Goal: Use online tool/utility: Utilize a website feature to perform a specific function

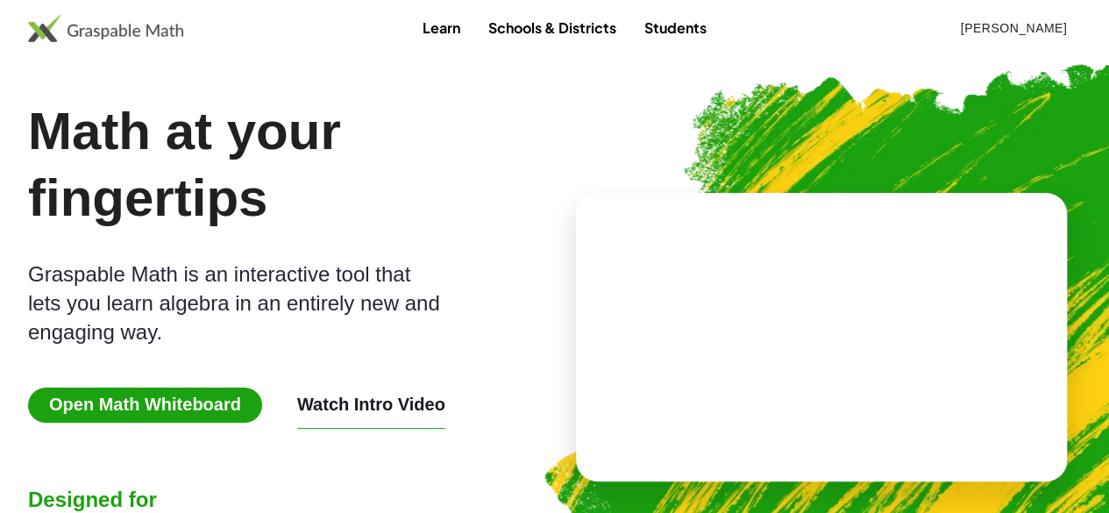
click at [209, 372] on div "Math at your fingertips Graspable Math is an interactive tool that lets you lea…" at bounding box center [288, 337] width 520 height 478
click at [207, 390] on span "Open Math Whiteboard" at bounding box center [145, 404] width 234 height 35
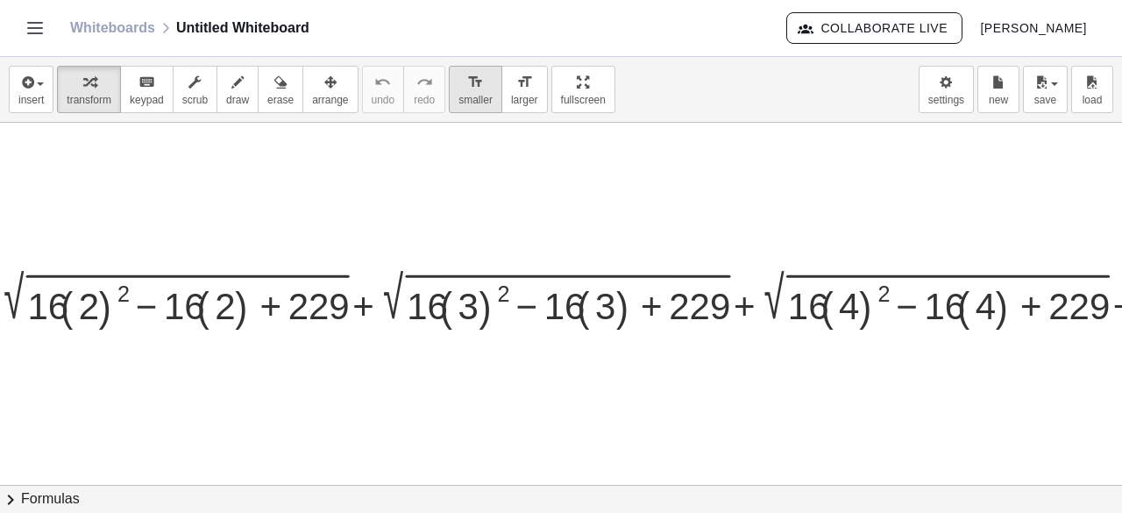
click at [458, 96] on span "smaller" at bounding box center [475, 100] width 34 height 12
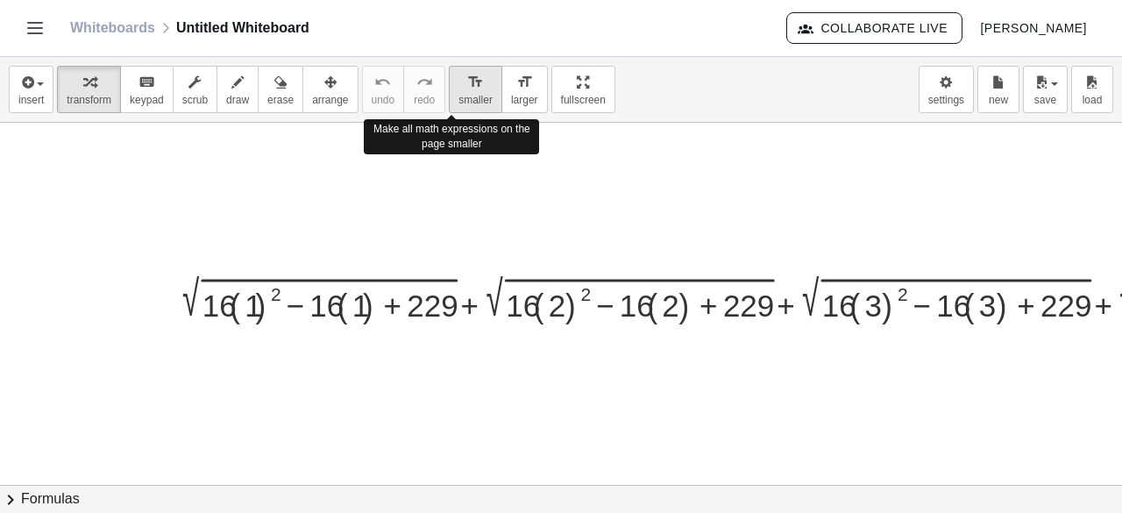
click at [458, 96] on span "smaller" at bounding box center [475, 100] width 34 height 12
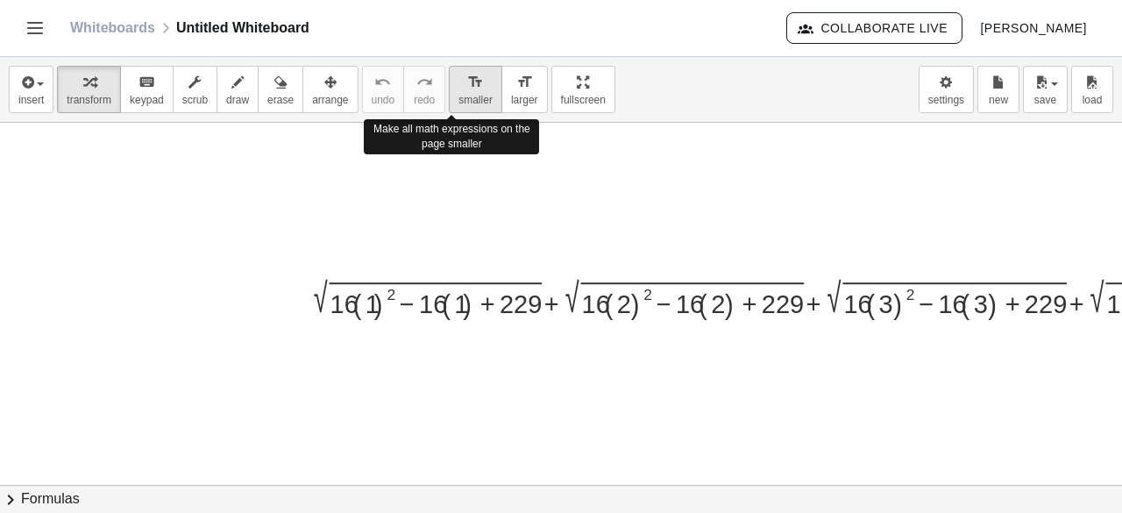
click at [458, 96] on span "smaller" at bounding box center [475, 100] width 34 height 12
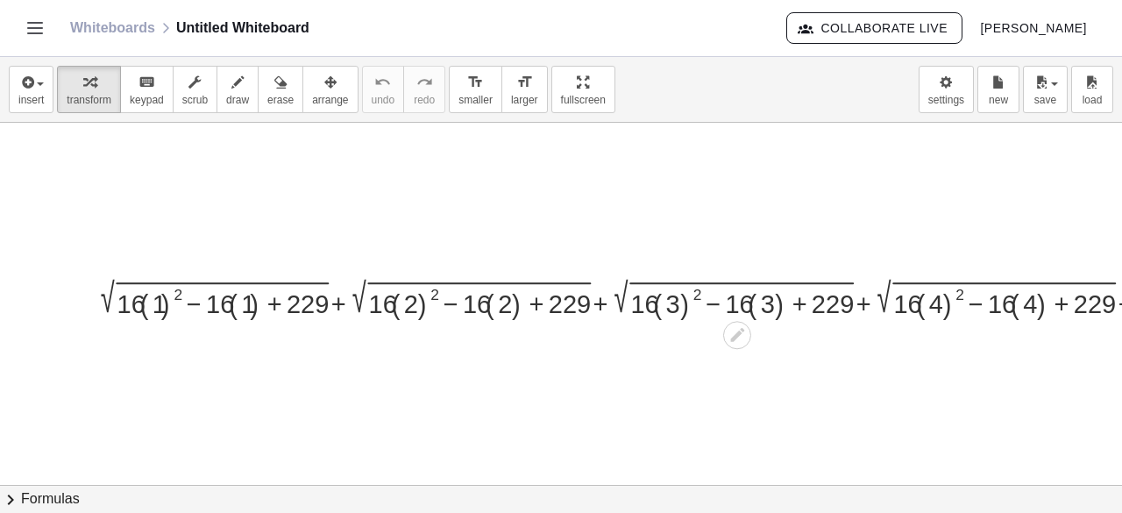
scroll to position [0, 212]
click at [171, 300] on div at bounding box center [753, 297] width 1324 height 45
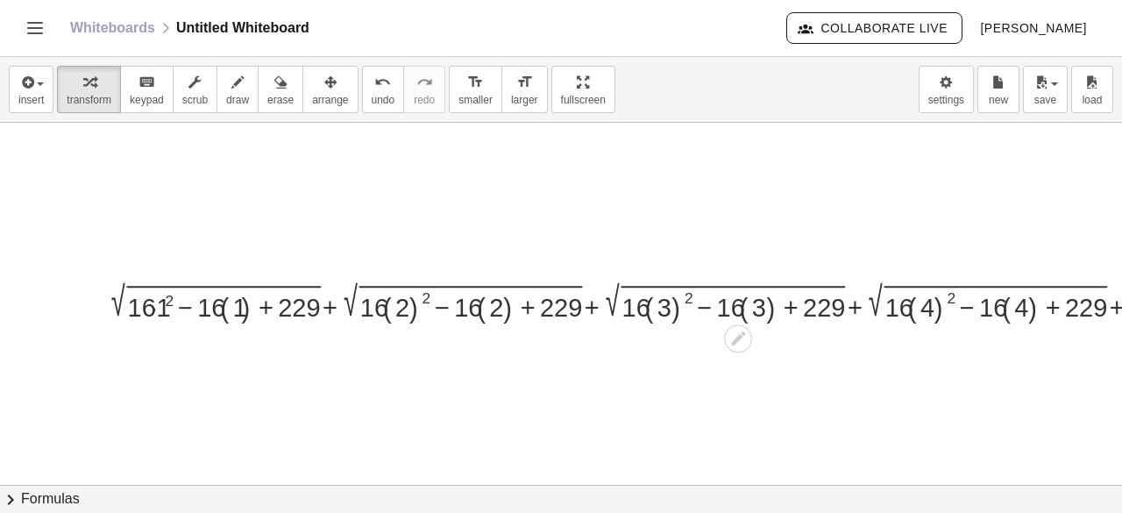
click at [180, 292] on div at bounding box center [753, 301] width 1305 height 45
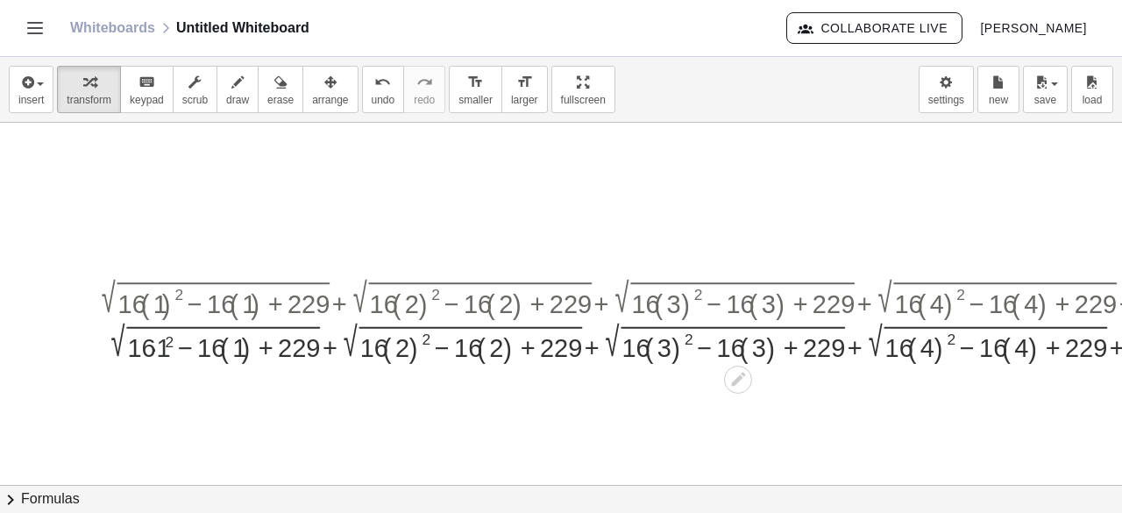
click at [165, 358] on div at bounding box center [753, 341] width 1324 height 45
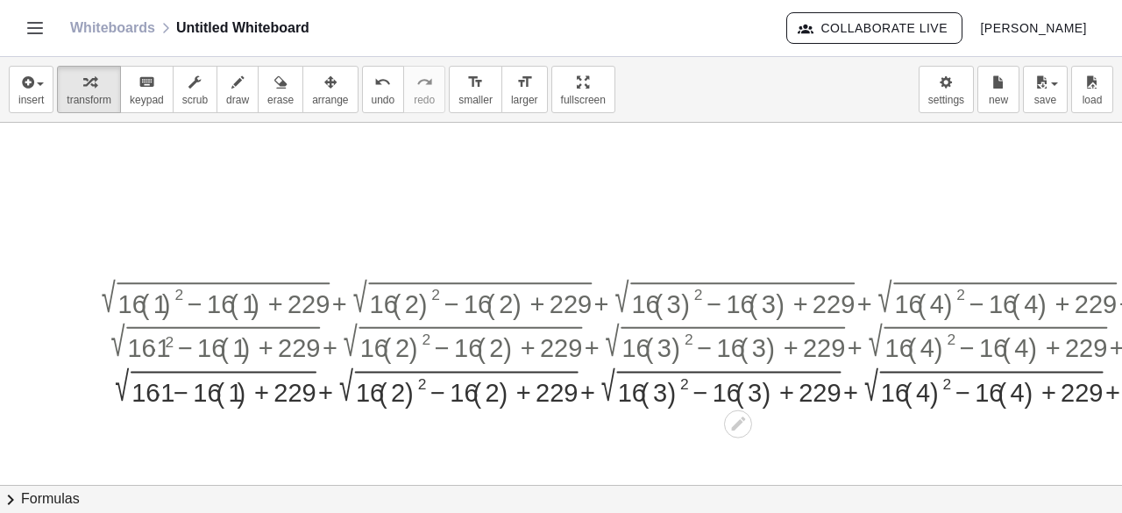
click at [234, 386] on div at bounding box center [753, 386] width 1324 height 45
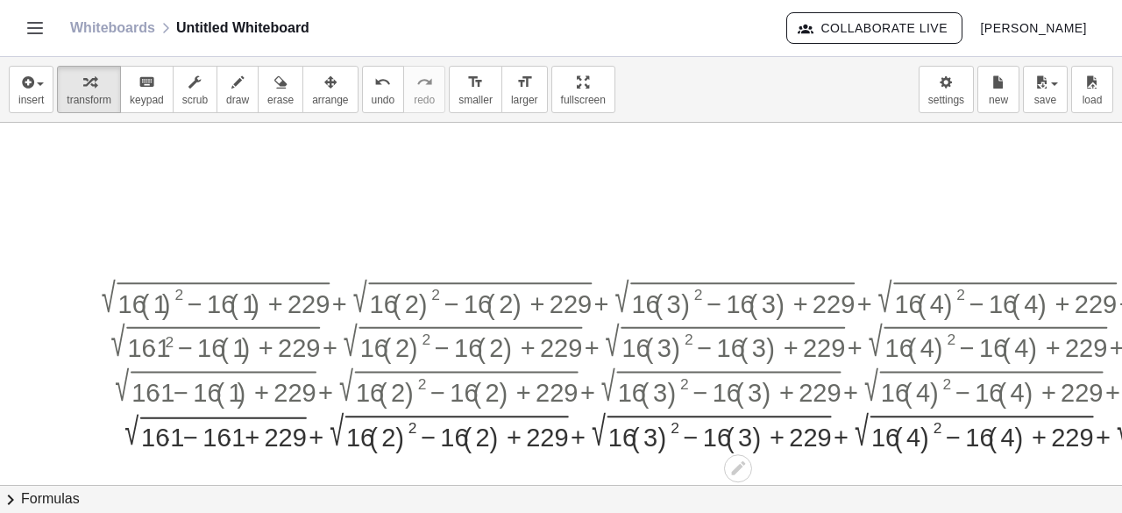
click at [181, 429] on div at bounding box center [753, 430] width 1324 height 45
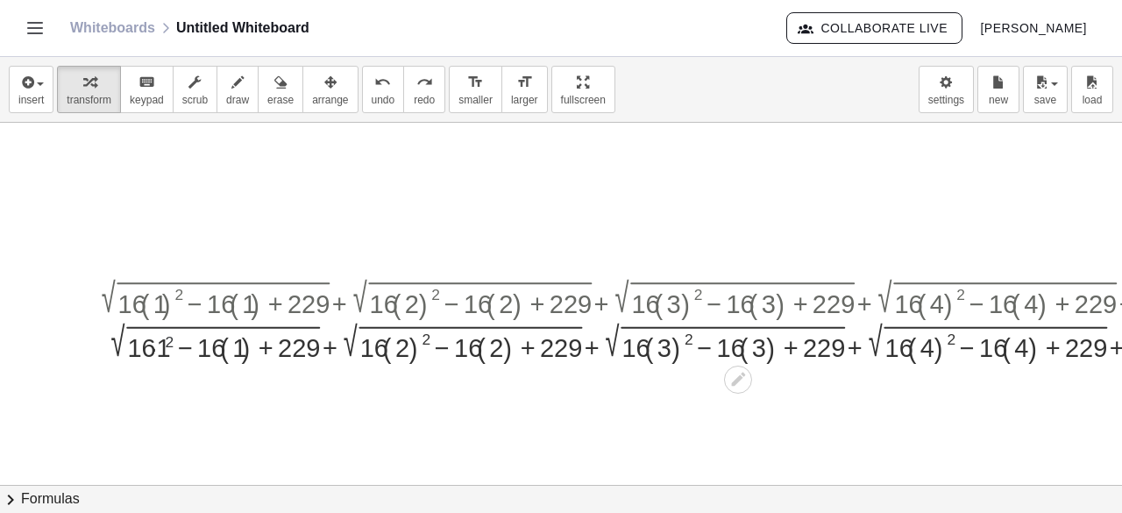
click at [167, 344] on div at bounding box center [753, 341] width 1332 height 45
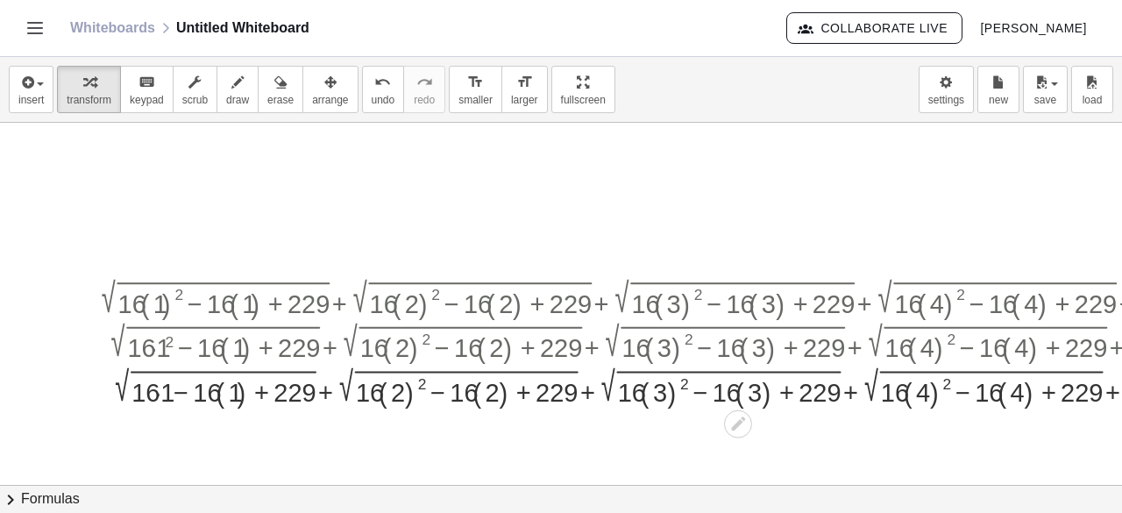
click at [166, 344] on div at bounding box center [753, 341] width 1332 height 45
click at [167, 397] on div at bounding box center [753, 386] width 1324 height 45
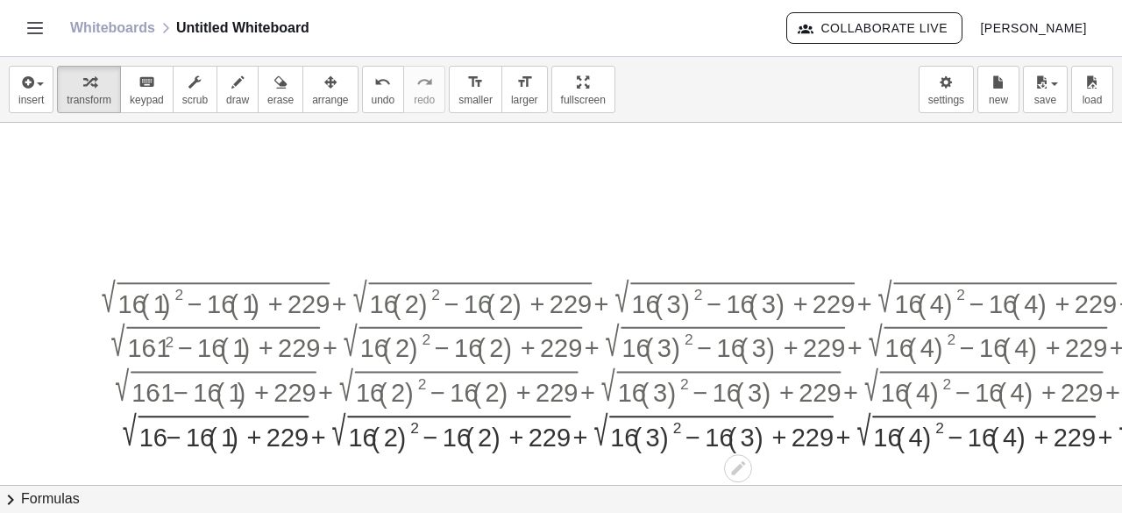
click at [223, 427] on div at bounding box center [753, 430] width 1324 height 45
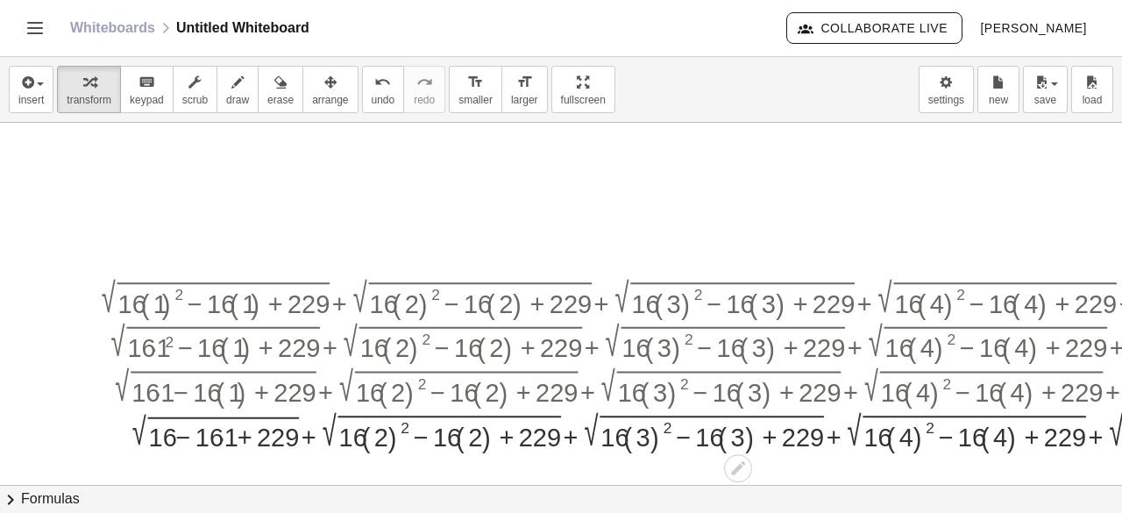
click at [223, 427] on div at bounding box center [753, 430] width 1324 height 45
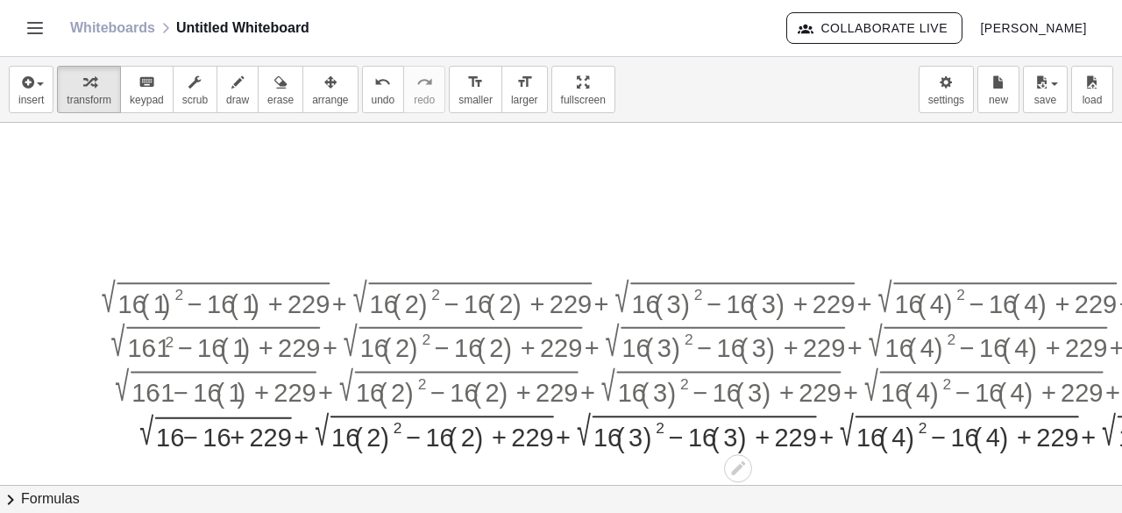
click at [195, 439] on div at bounding box center [753, 430] width 1324 height 45
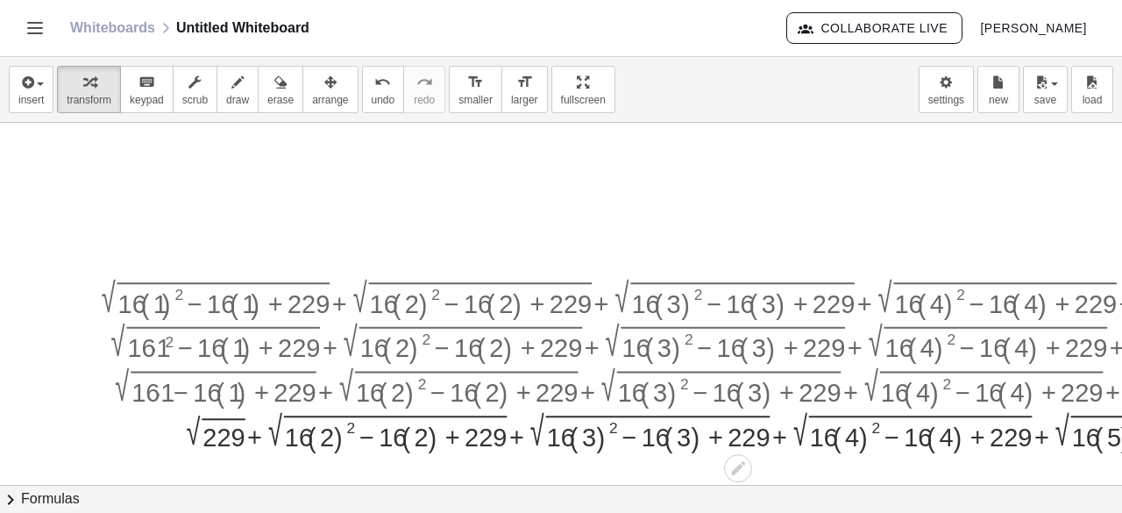
click at [345, 429] on div at bounding box center [753, 430] width 1324 height 45
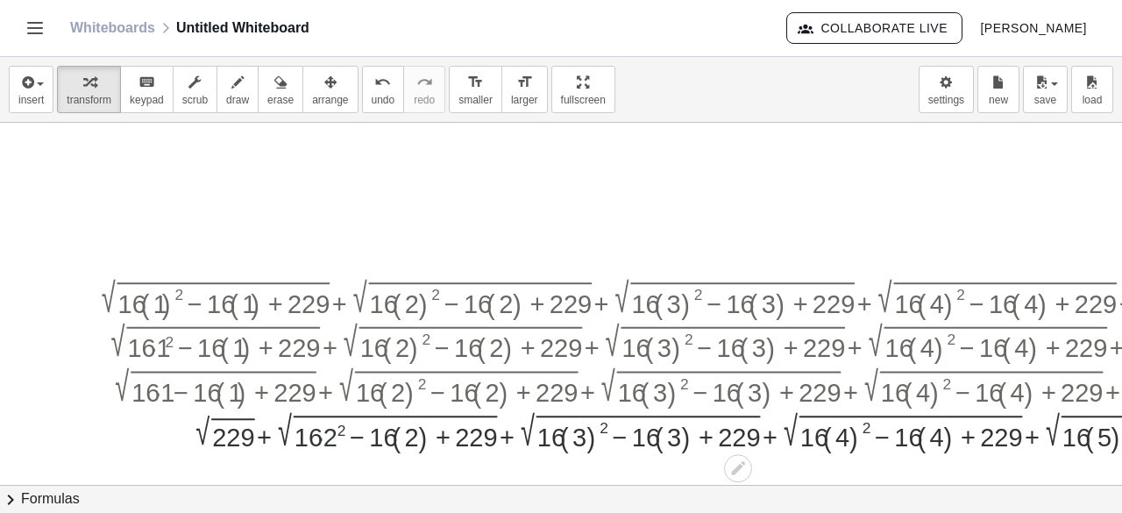
click at [335, 434] on div at bounding box center [753, 430] width 1324 height 45
click at [405, 434] on div at bounding box center [753, 430] width 1324 height 45
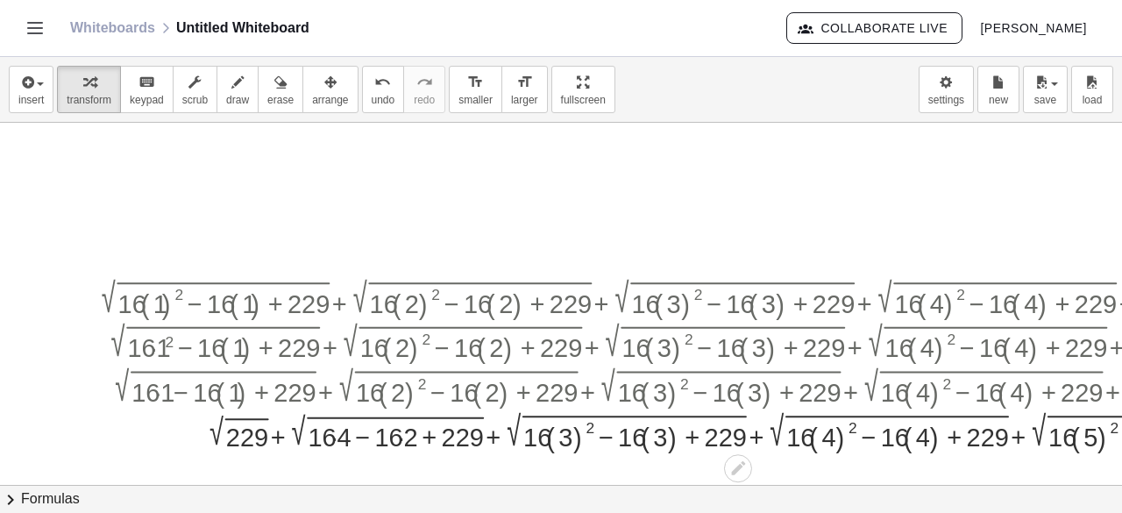
click at [343, 437] on div at bounding box center [753, 430] width 1324 height 45
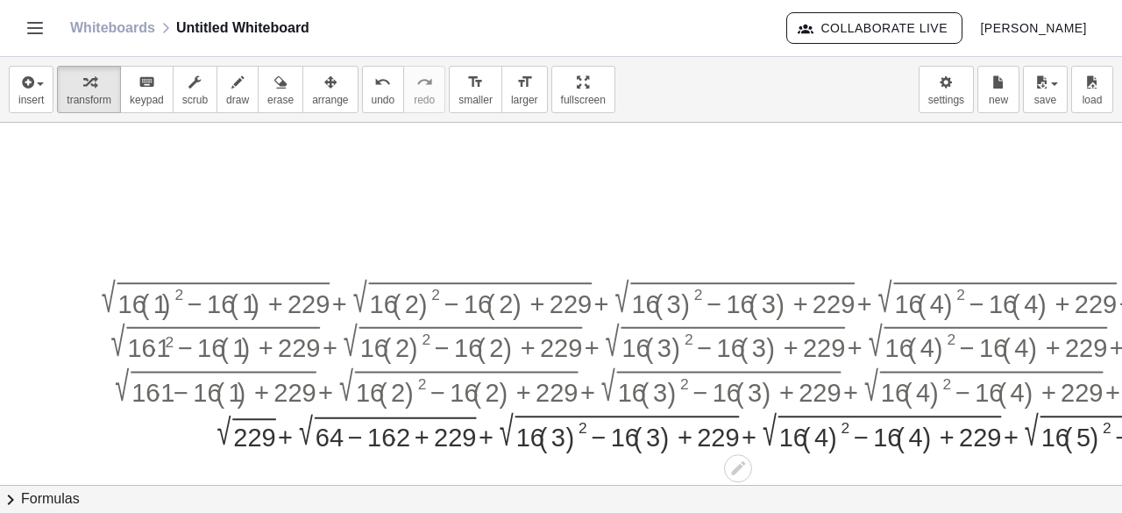
click at [400, 441] on div at bounding box center [753, 430] width 1324 height 45
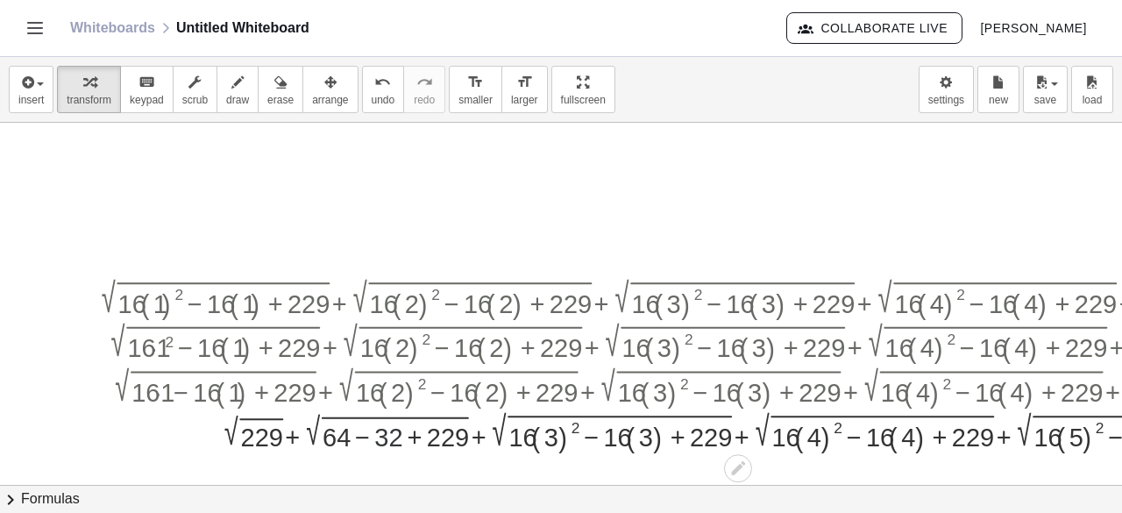
click at [400, 441] on div at bounding box center [753, 430] width 1324 height 45
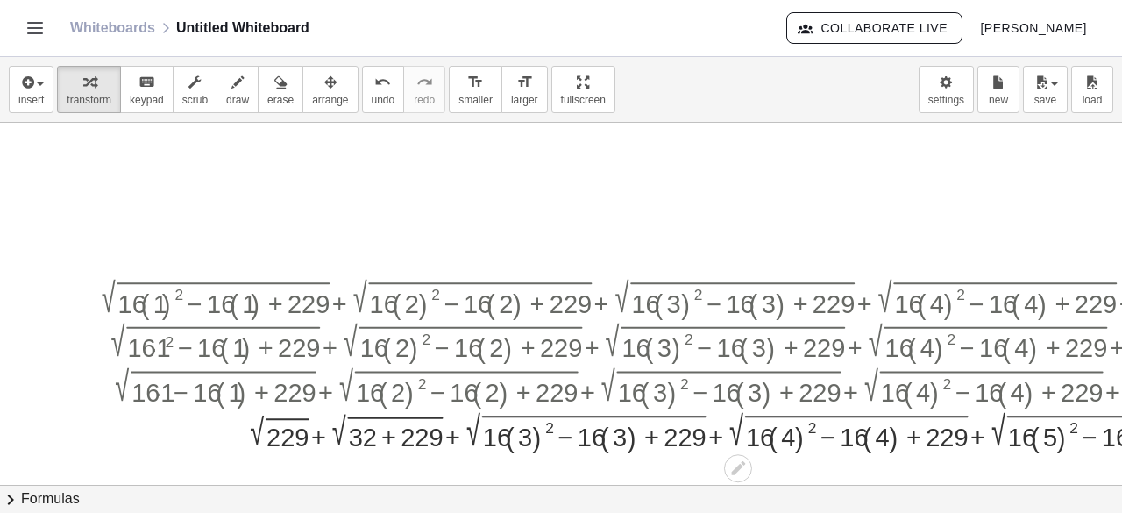
click at [393, 440] on div at bounding box center [753, 430] width 1324 height 45
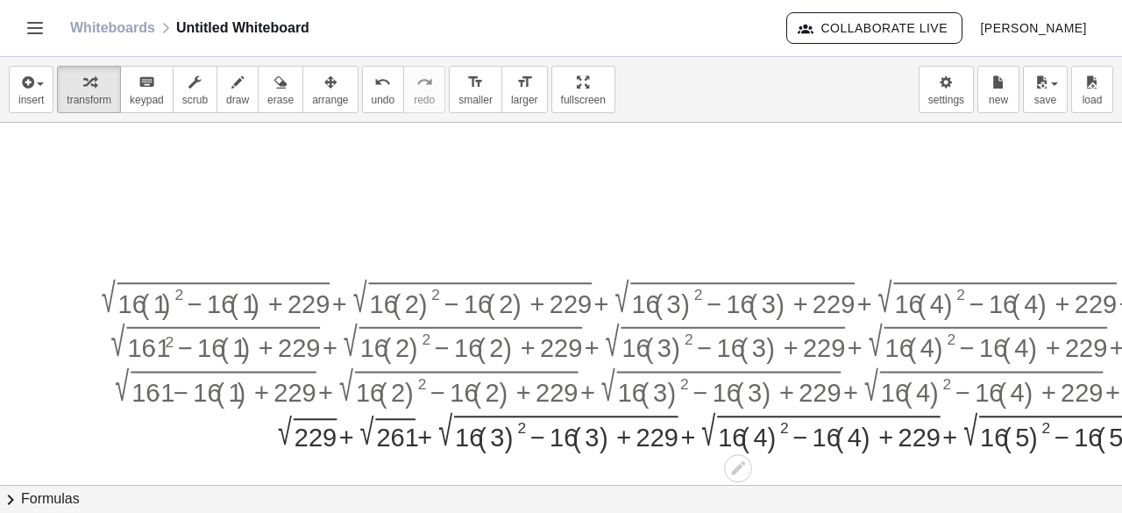
click at [521, 430] on div at bounding box center [753, 430] width 1324 height 45
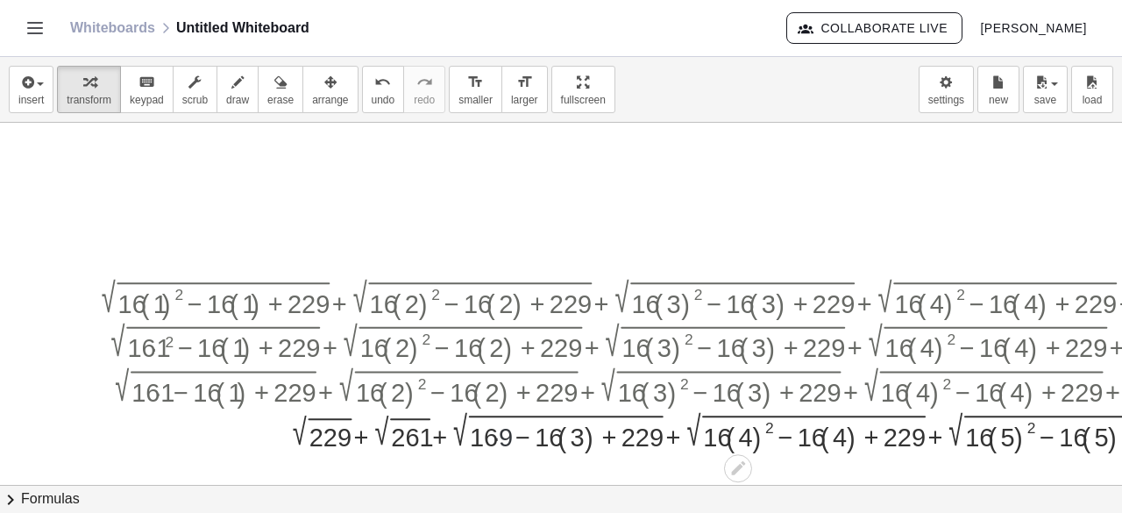
click at [508, 430] on div at bounding box center [753, 430] width 1324 height 45
click at [576, 433] on div at bounding box center [753, 430] width 1324 height 45
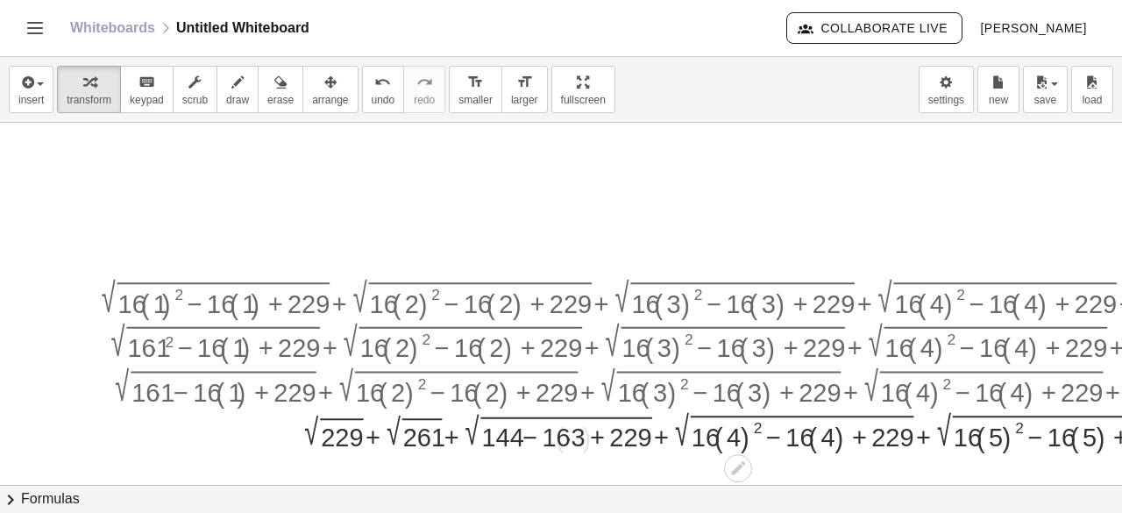
click at [576, 433] on div at bounding box center [753, 430] width 1324 height 45
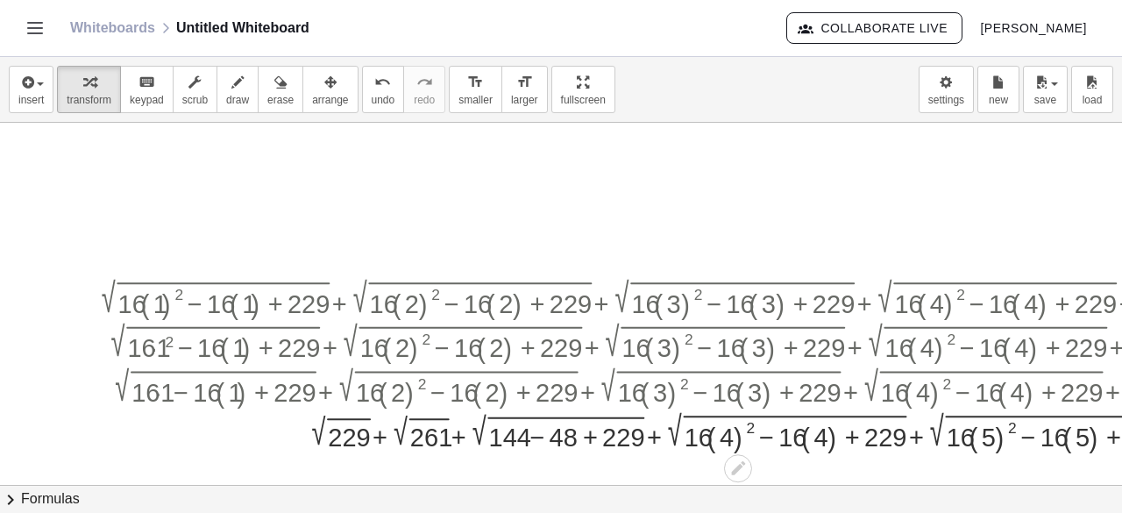
click at [547, 436] on div at bounding box center [753, 430] width 1324 height 45
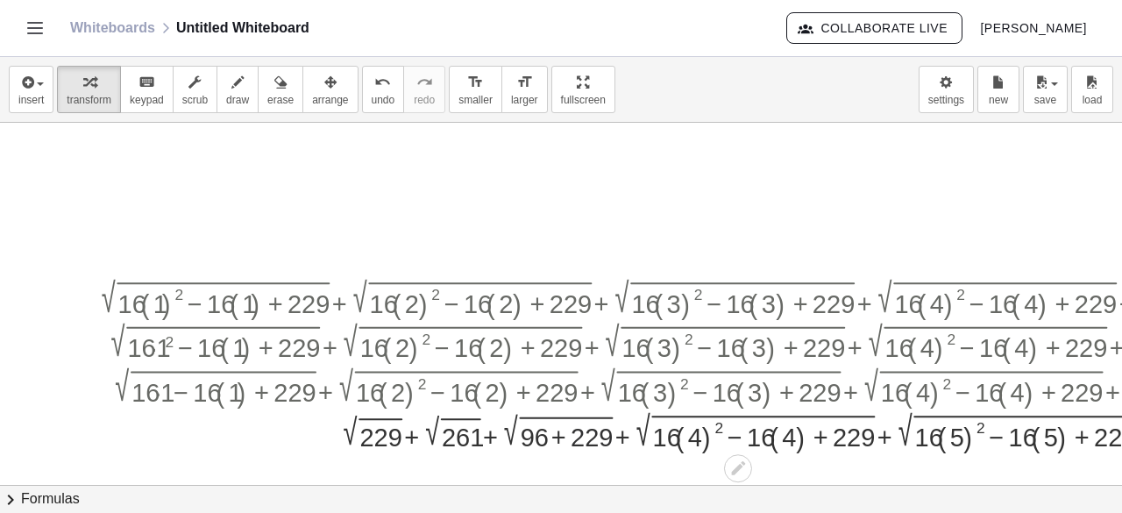
click at [577, 433] on div at bounding box center [753, 430] width 1324 height 45
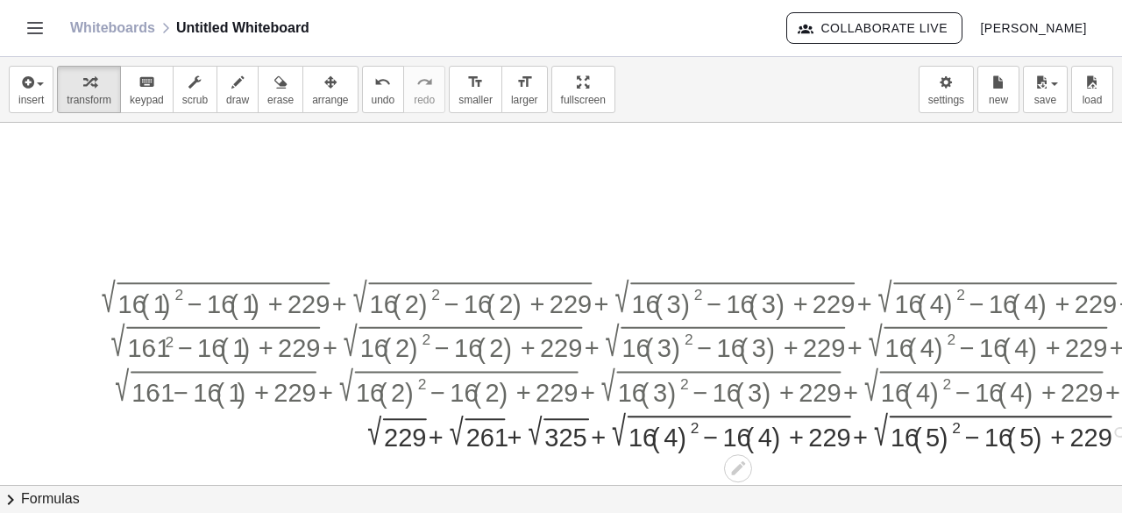
click at [705, 426] on div at bounding box center [753, 430] width 1324 height 45
click at [700, 425] on div at bounding box center [753, 430] width 1324 height 45
click at [696, 425] on div at bounding box center [753, 430] width 1324 height 45
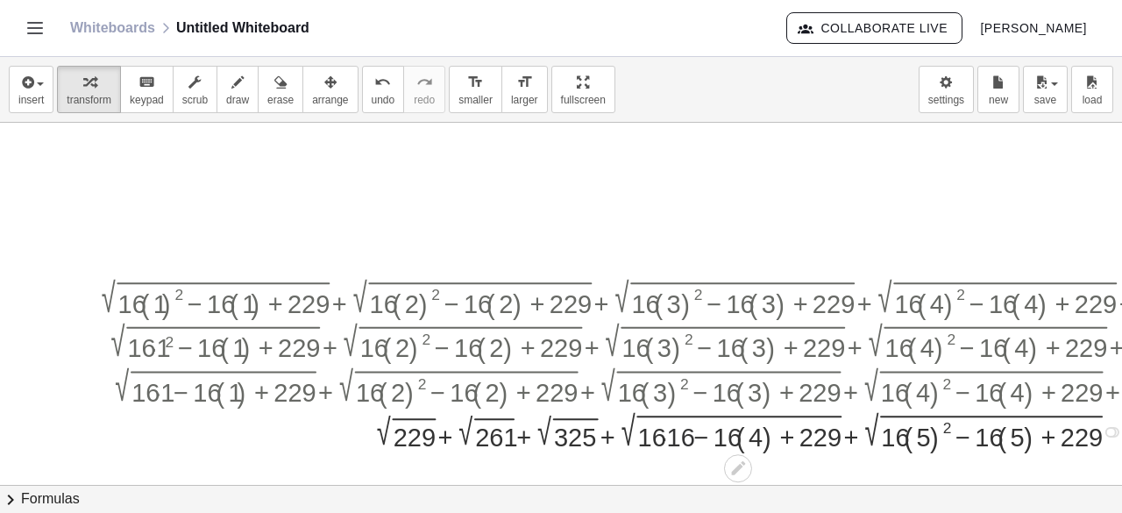
click at [685, 429] on div at bounding box center [753, 430] width 1324 height 45
click at [745, 430] on div at bounding box center [753, 430] width 1324 height 45
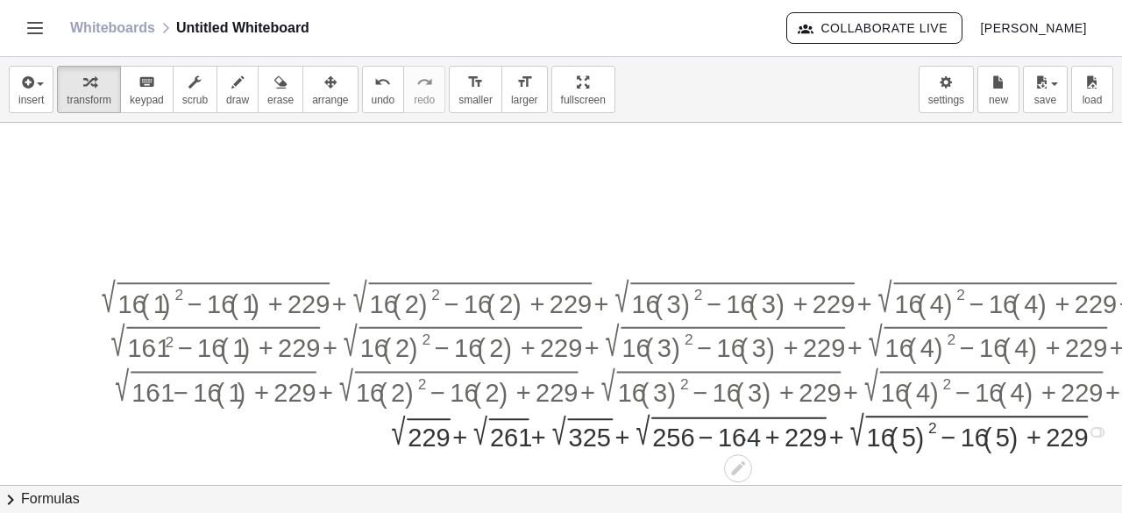
click at [750, 430] on div at bounding box center [753, 430] width 1324 height 45
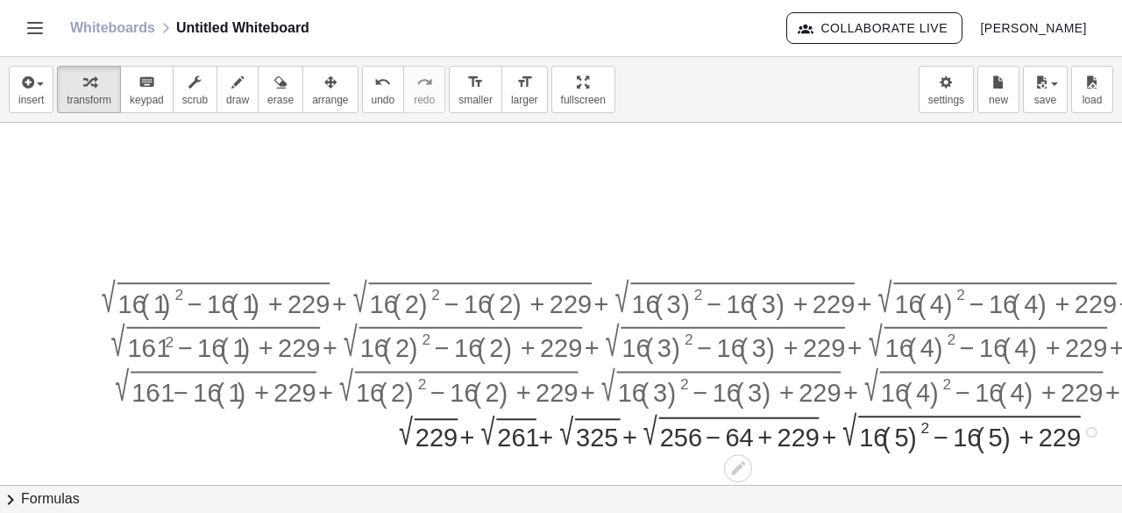
click at [729, 434] on div at bounding box center [753, 430] width 1324 height 45
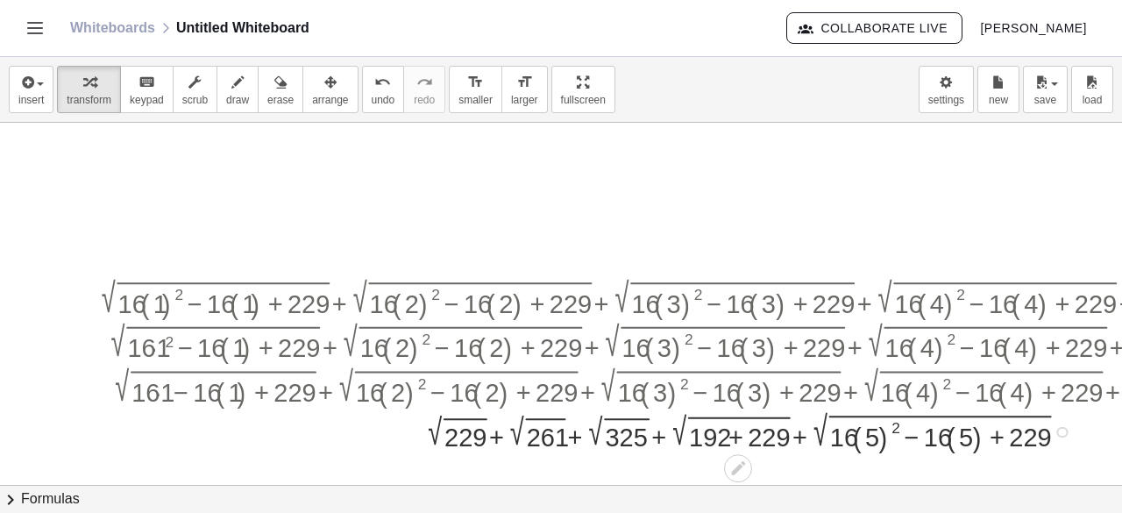
click at [757, 432] on div at bounding box center [753, 430] width 1324 height 45
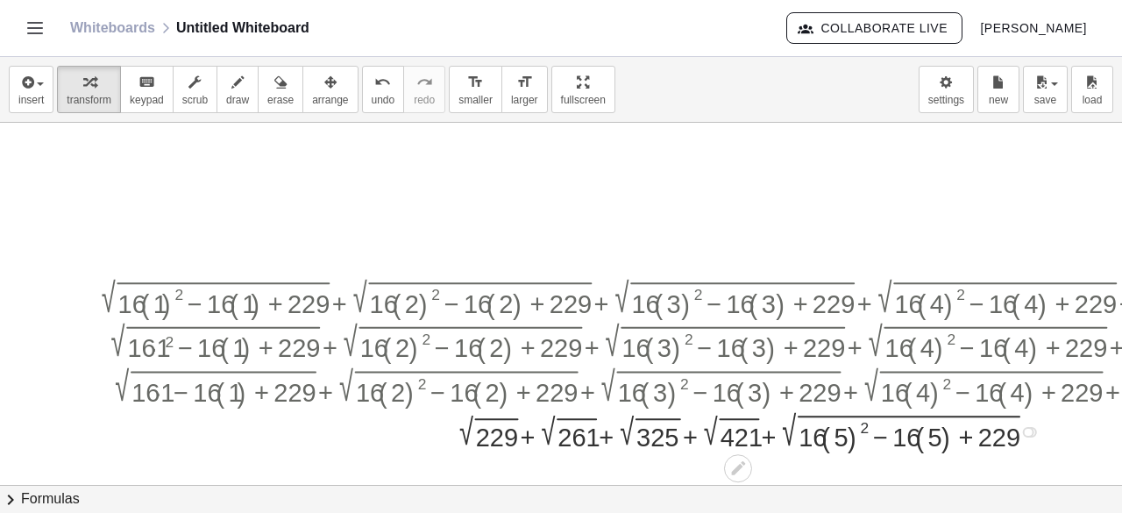
click at [864, 429] on div at bounding box center [753, 430] width 1324 height 45
click at [851, 432] on div at bounding box center [753, 430] width 1324 height 45
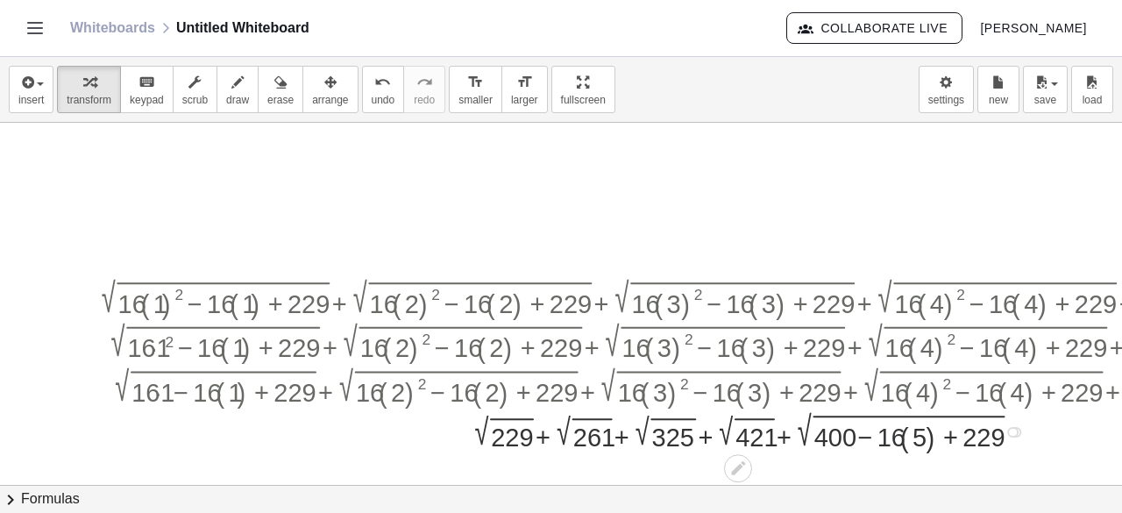
click at [887, 434] on div at bounding box center [753, 430] width 1324 height 45
click at [901, 434] on div at bounding box center [753, 430] width 1324 height 45
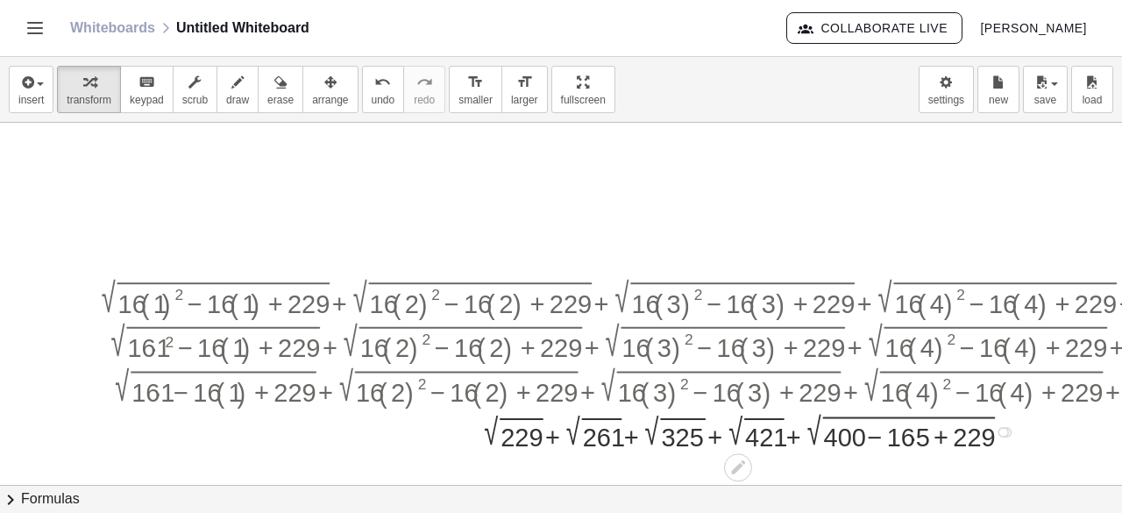
click at [901, 434] on div at bounding box center [753, 430] width 1324 height 42
click at [917, 434] on div at bounding box center [753, 430] width 1324 height 42
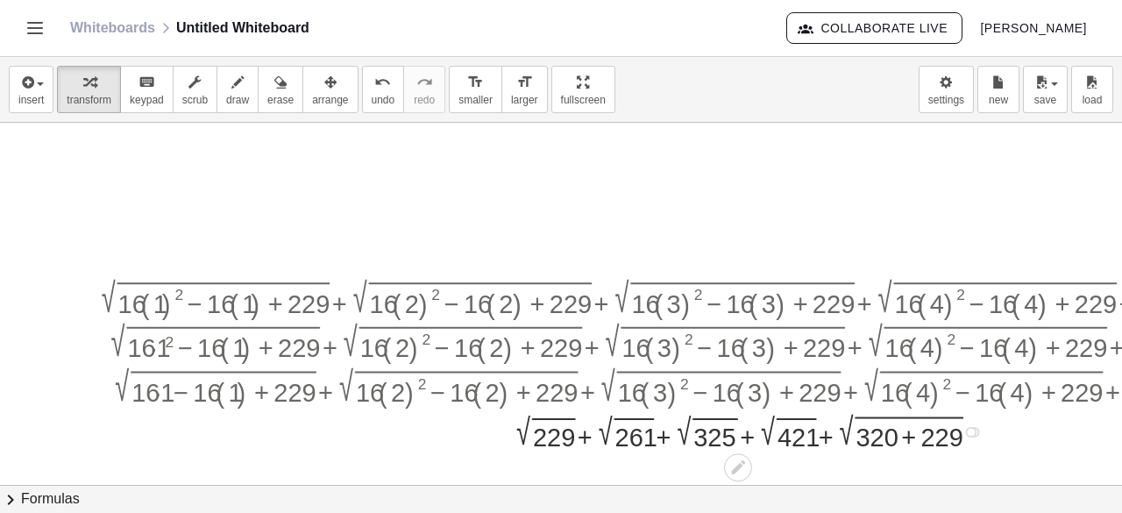
click at [917, 434] on div at bounding box center [753, 430] width 1324 height 42
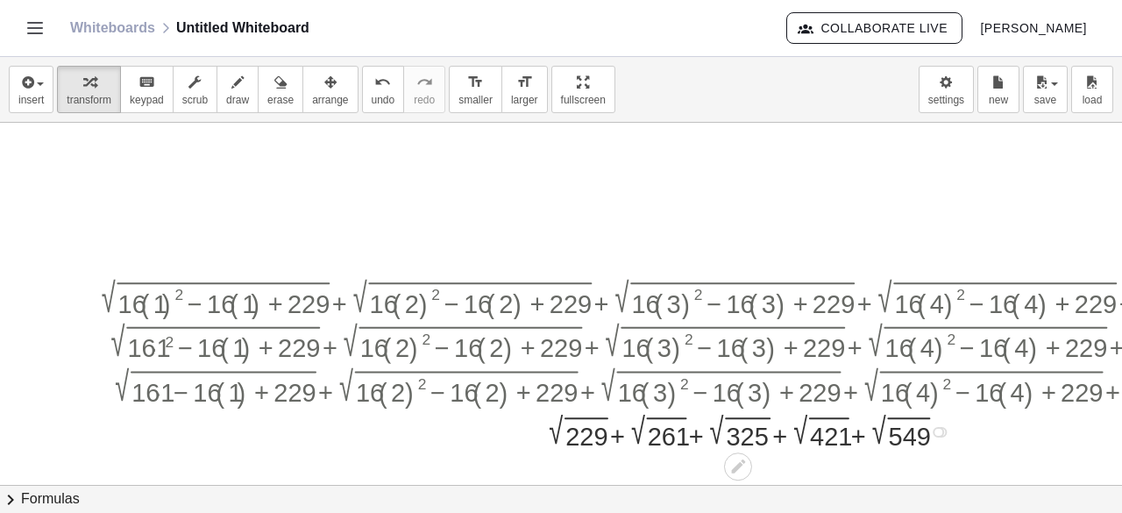
click at [941, 429] on div at bounding box center [937, 432] width 11 height 11
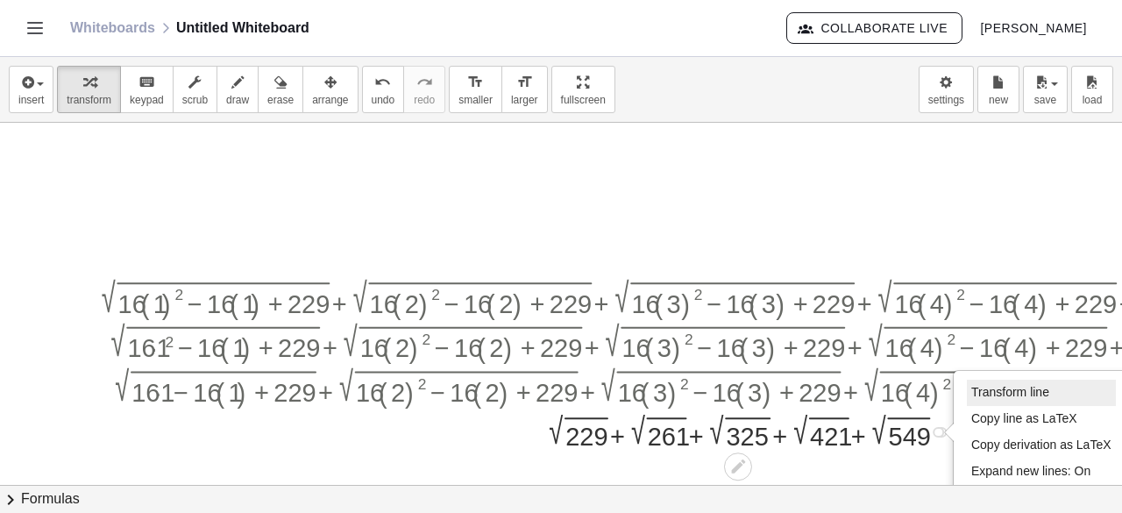
click at [973, 391] on span "Transform line" at bounding box center [1010, 392] width 78 height 14
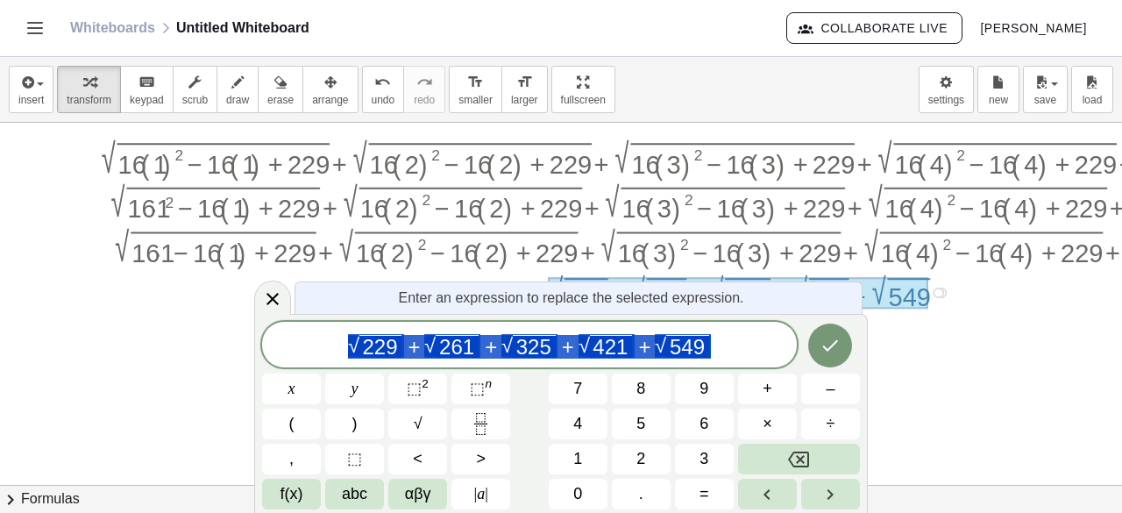
scroll to position [139, 212]
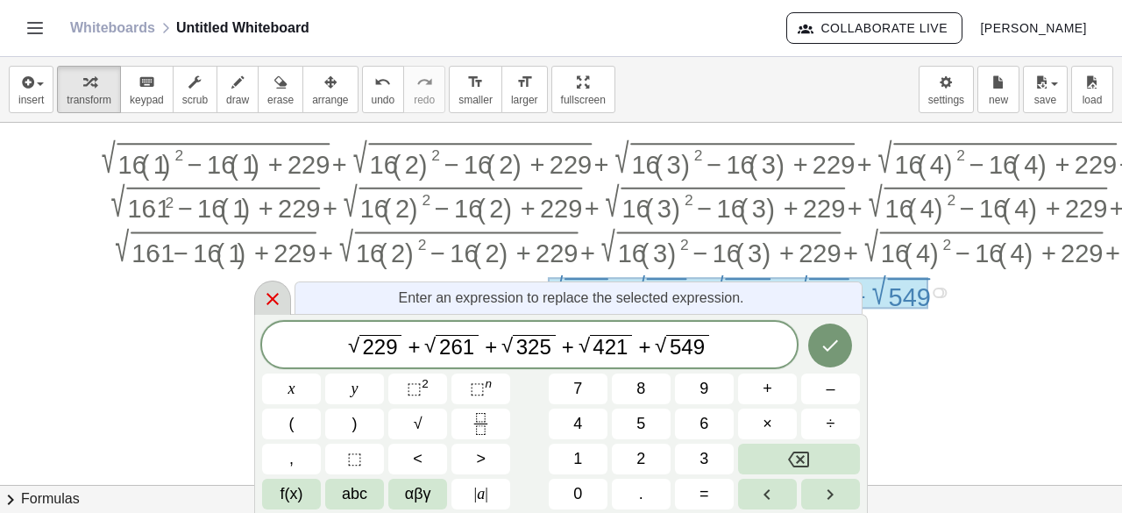
click at [268, 304] on icon at bounding box center [272, 298] width 21 height 21
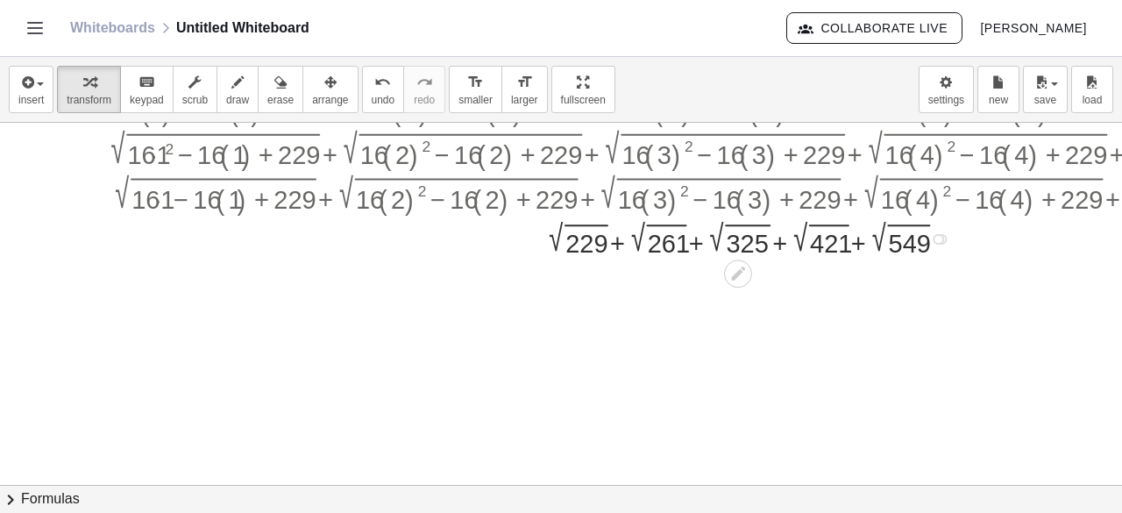
scroll to position [199, 212]
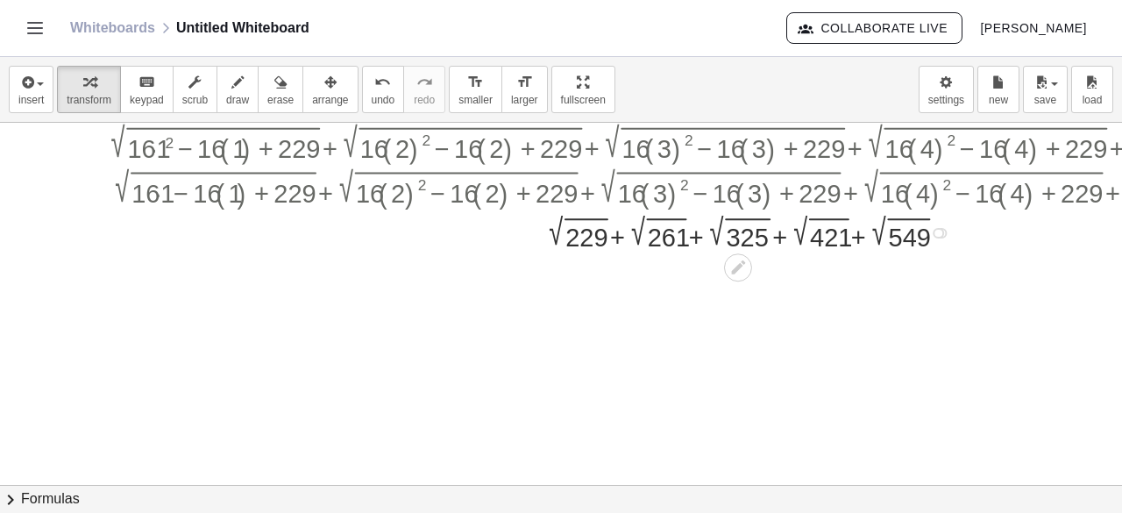
click at [943, 230] on div "Transform line Copy line as LaTeX Copy derivation as LaTeX Expand new lines: On" at bounding box center [937, 233] width 11 height 11
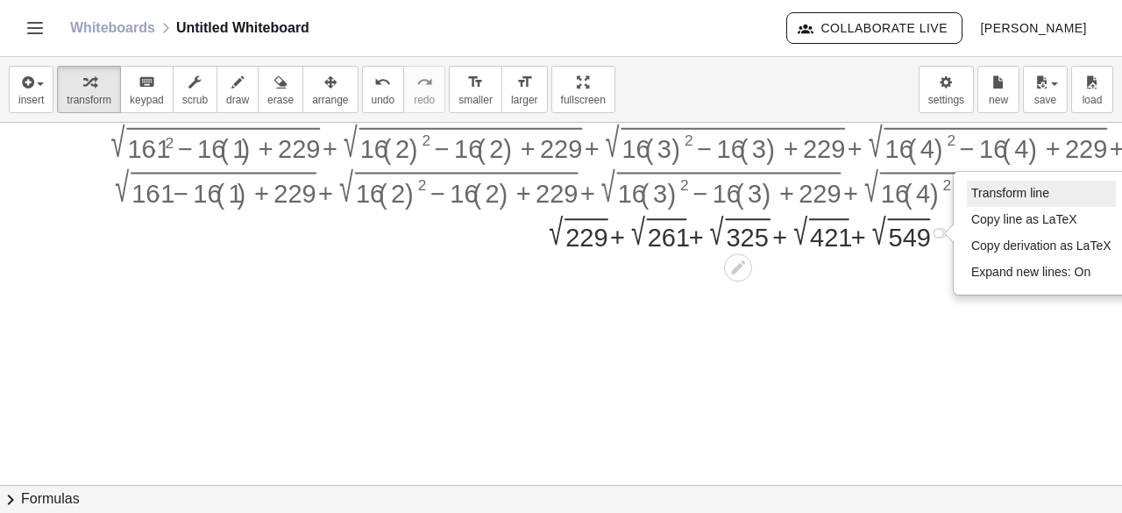
click at [1068, 197] on li "Transform line" at bounding box center [1041, 194] width 149 height 26
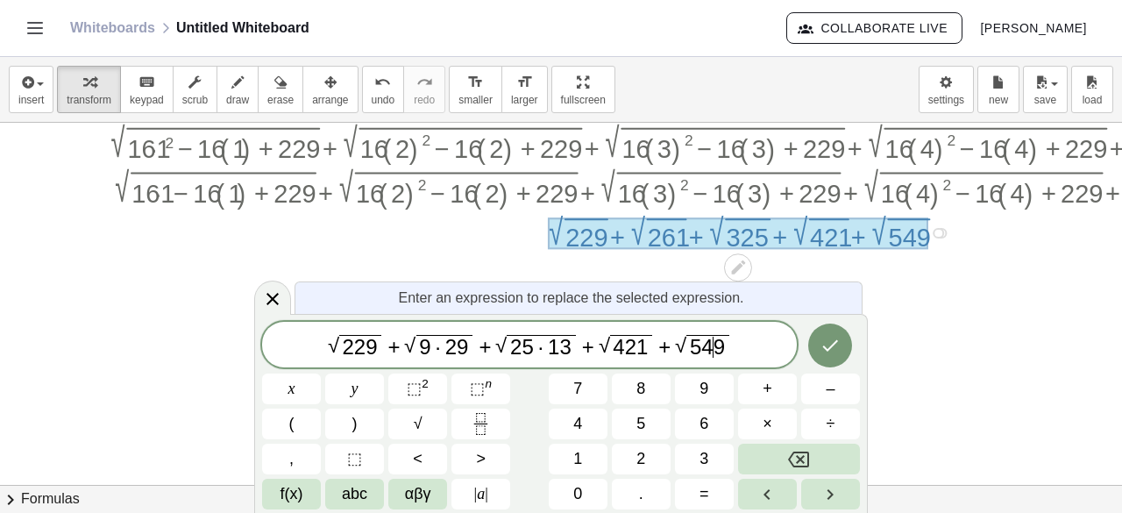
click at [713, 355] on span "9" at bounding box center [718, 347] width 11 height 24
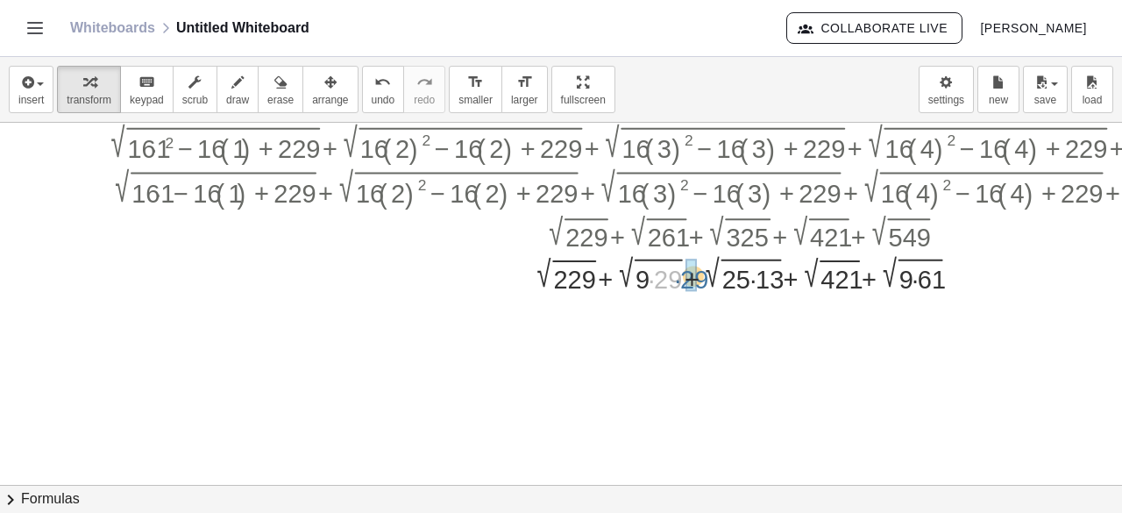
drag, startPoint x: 668, startPoint y: 276, endPoint x: 692, endPoint y: 276, distance: 24.5
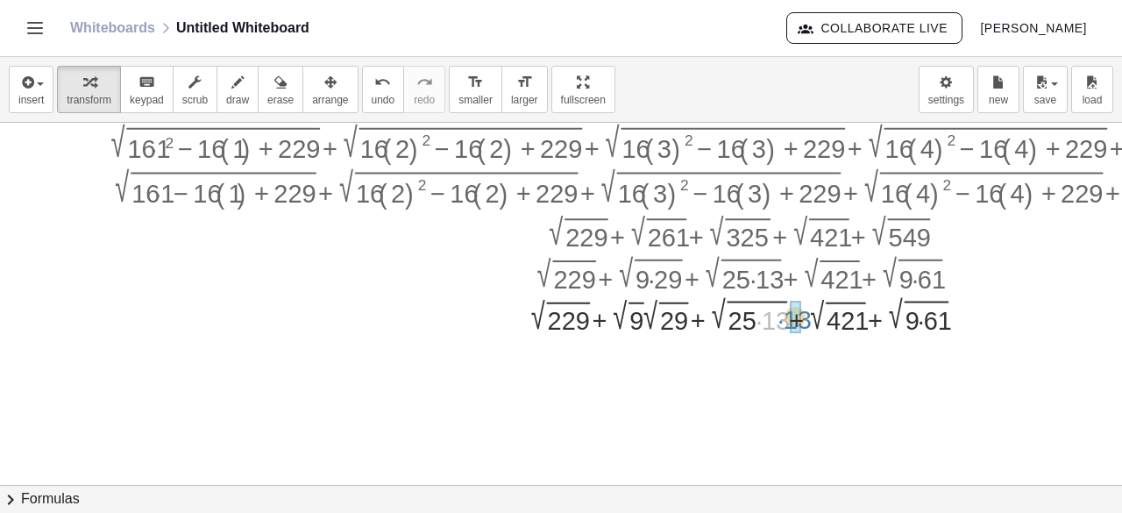
drag, startPoint x: 775, startPoint y: 316, endPoint x: 795, endPoint y: 315, distance: 20.2
drag, startPoint x: 937, startPoint y: 321, endPoint x: 962, endPoint y: 315, distance: 26.1
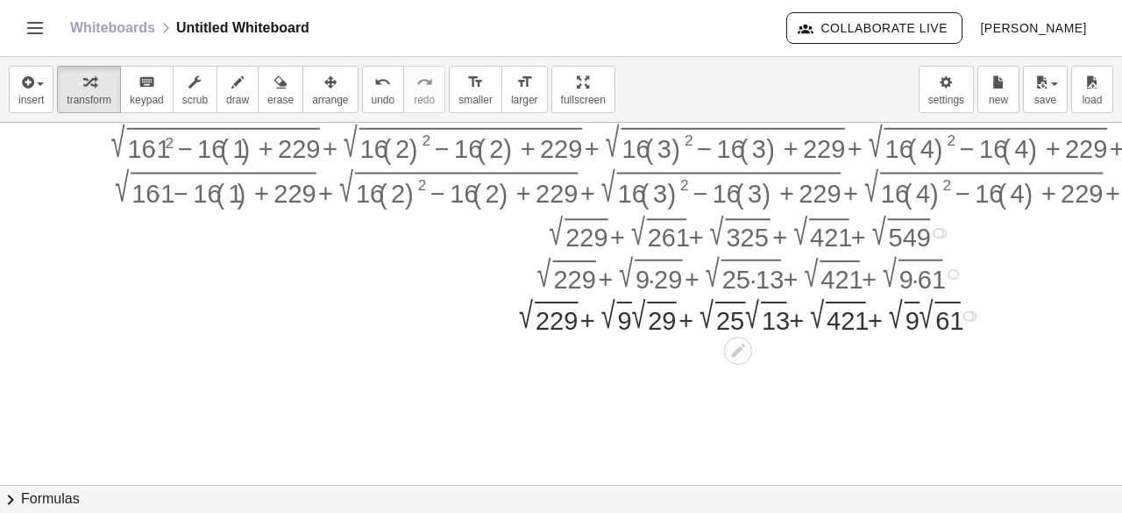
click at [625, 331] on div at bounding box center [753, 314] width 1324 height 40
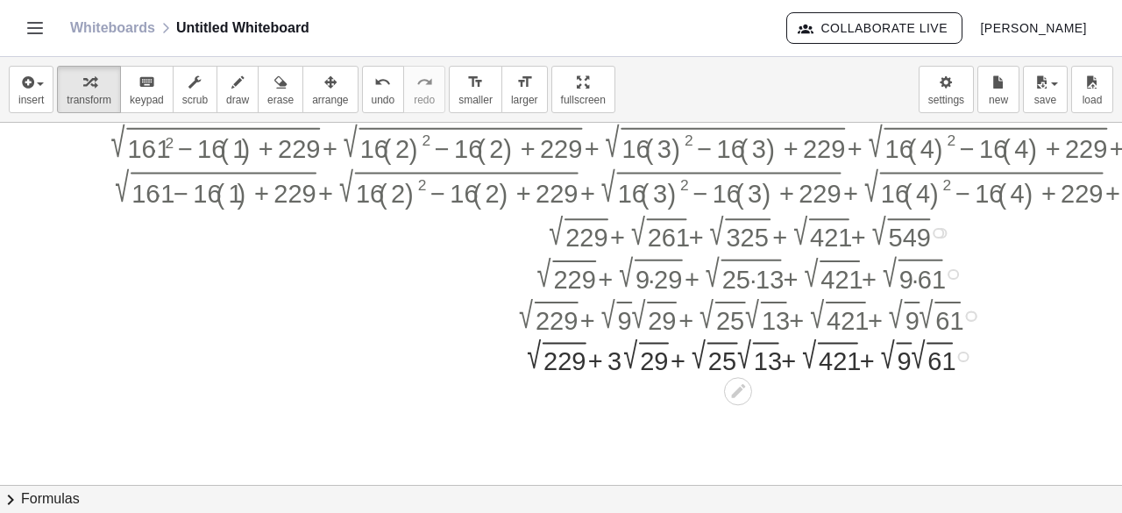
click at [729, 347] on div at bounding box center [753, 355] width 1324 height 40
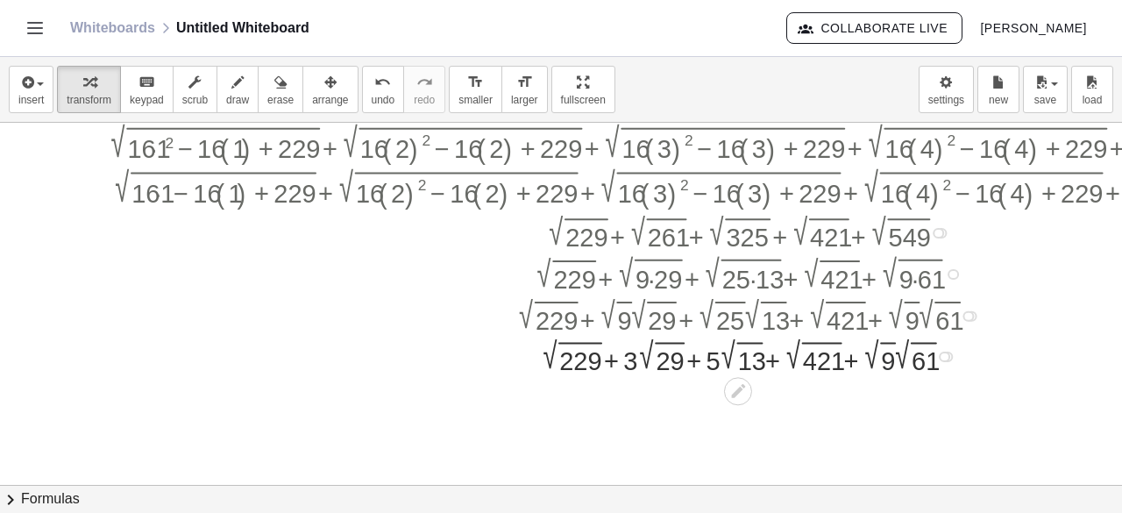
click at [889, 355] on div at bounding box center [753, 355] width 1324 height 40
click at [941, 355] on div "Transform line Copy line as LaTeX Copy derivation as LaTeX Expand new lines: On" at bounding box center [936, 356] width 11 height 11
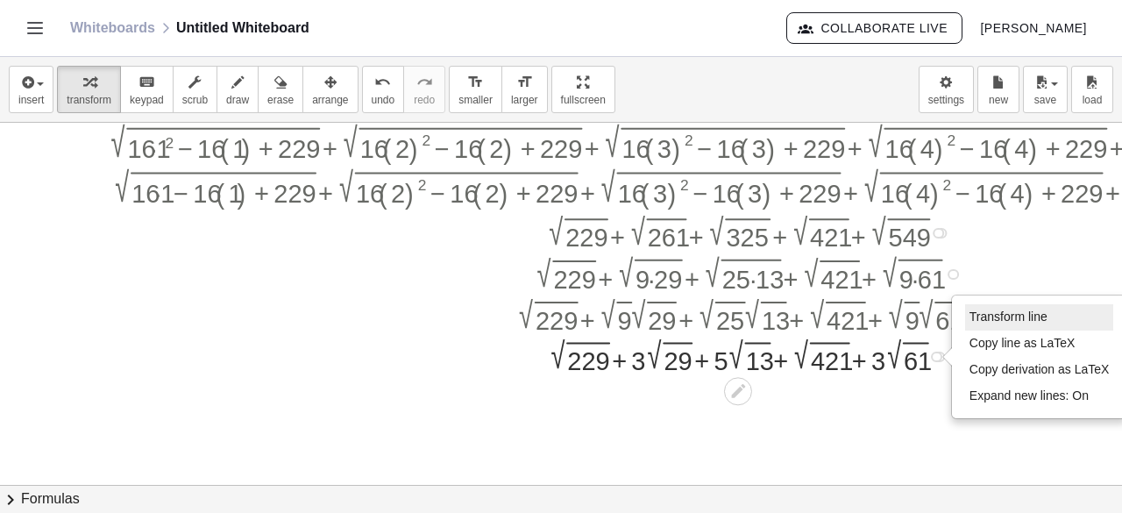
click at [976, 315] on span "Transform line" at bounding box center [1008, 316] width 78 height 14
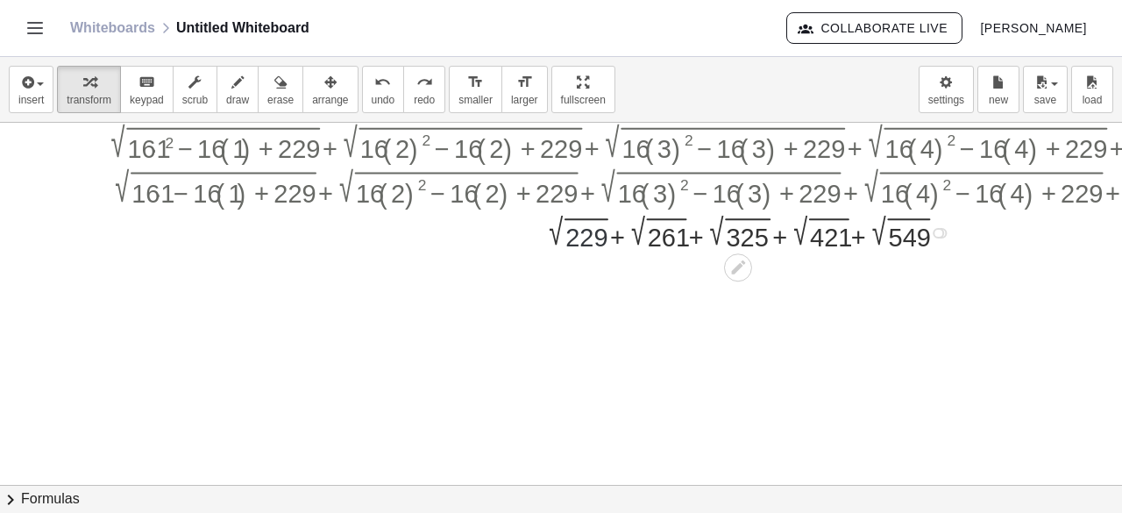
click at [585, 248] on div at bounding box center [753, 231] width 1324 height 40
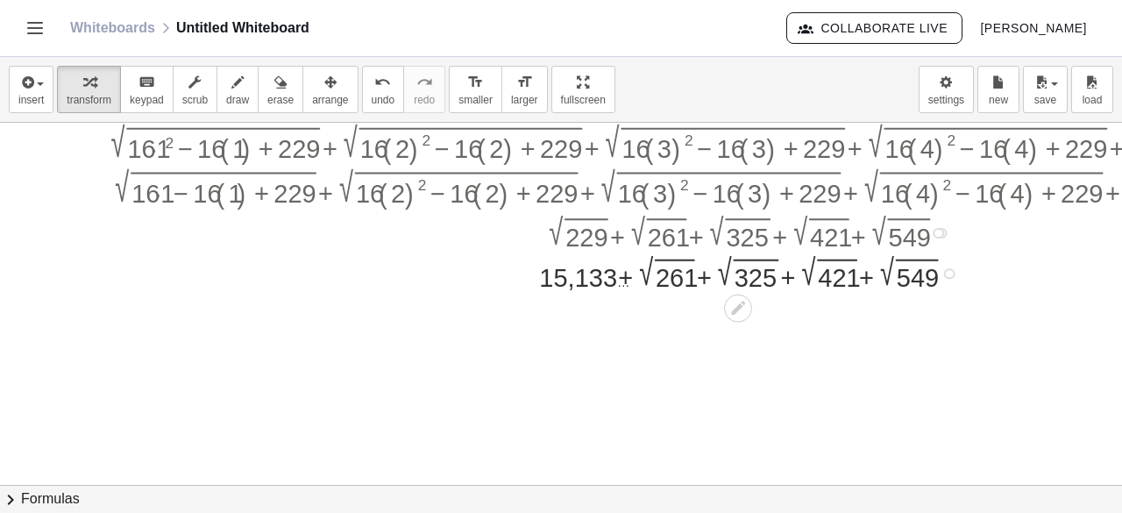
click at [682, 277] on div at bounding box center [753, 272] width 1324 height 40
click at [755, 287] on div at bounding box center [753, 272] width 1324 height 40
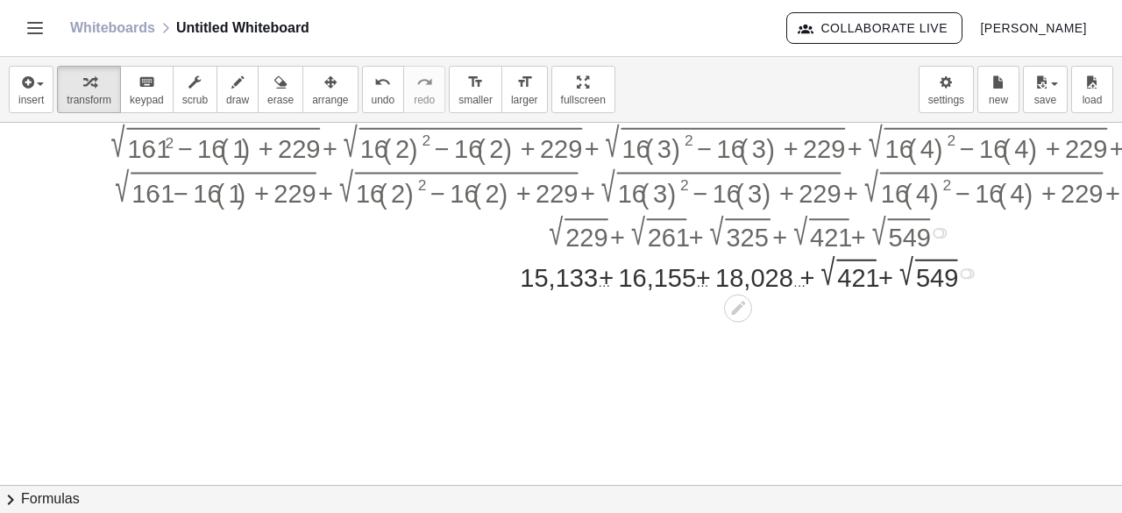
click at [852, 281] on div at bounding box center [753, 272] width 1324 height 40
click at [934, 280] on div at bounding box center [753, 272] width 1324 height 40
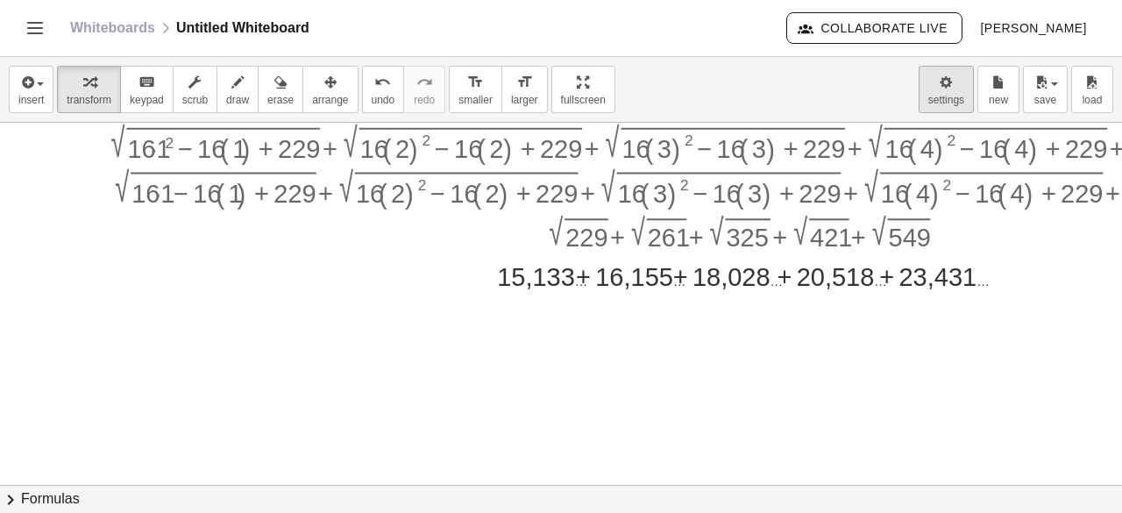
click at [969, 101] on body "Graspable Math Activities Whiteboards Classes Account v1.30.2 | Privacy policy …" at bounding box center [561, 256] width 1122 height 513
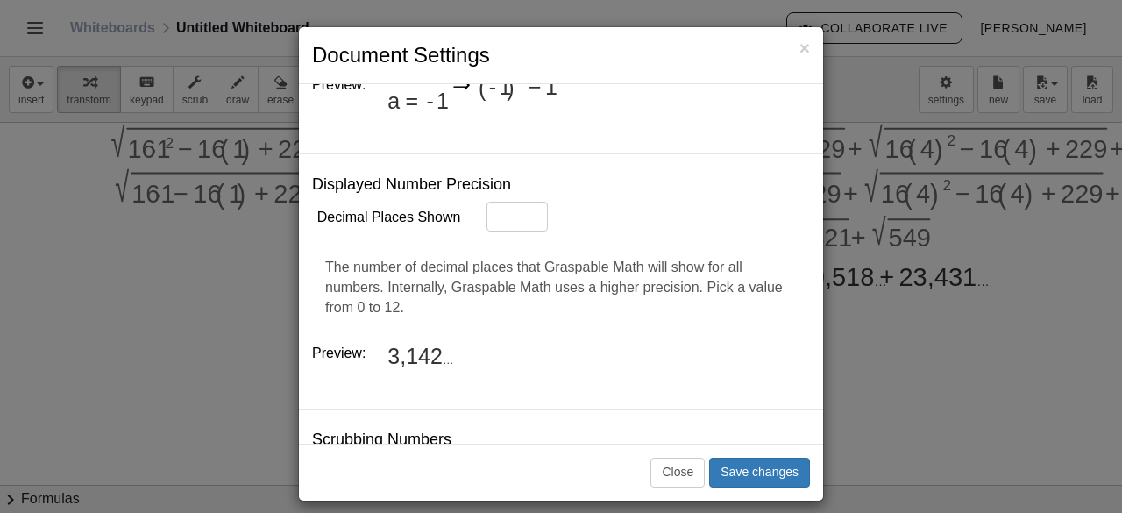
scroll to position [649, 0]
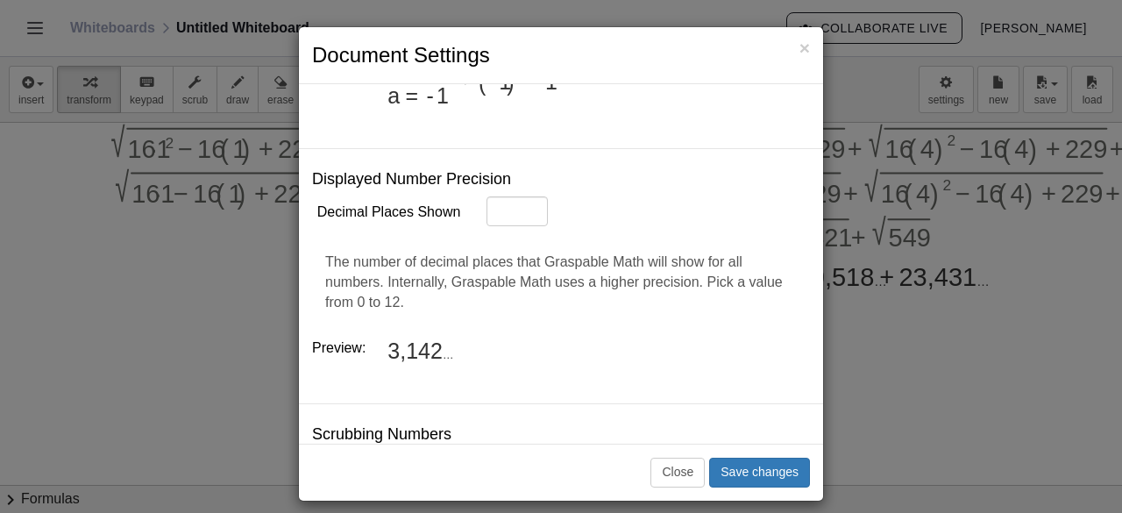
click at [420, 337] on div at bounding box center [415, 349] width 56 height 25
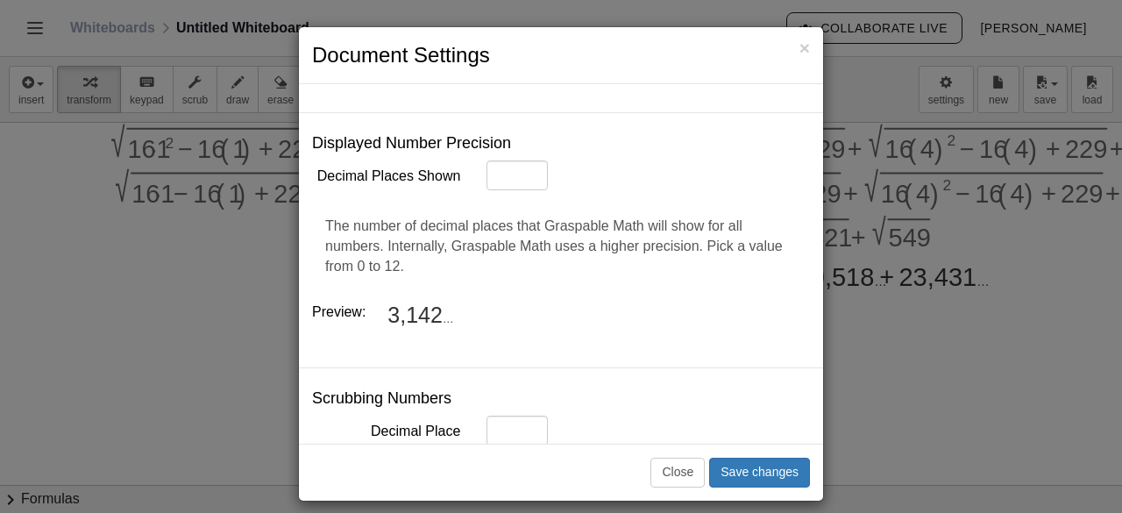
scroll to position [680, 0]
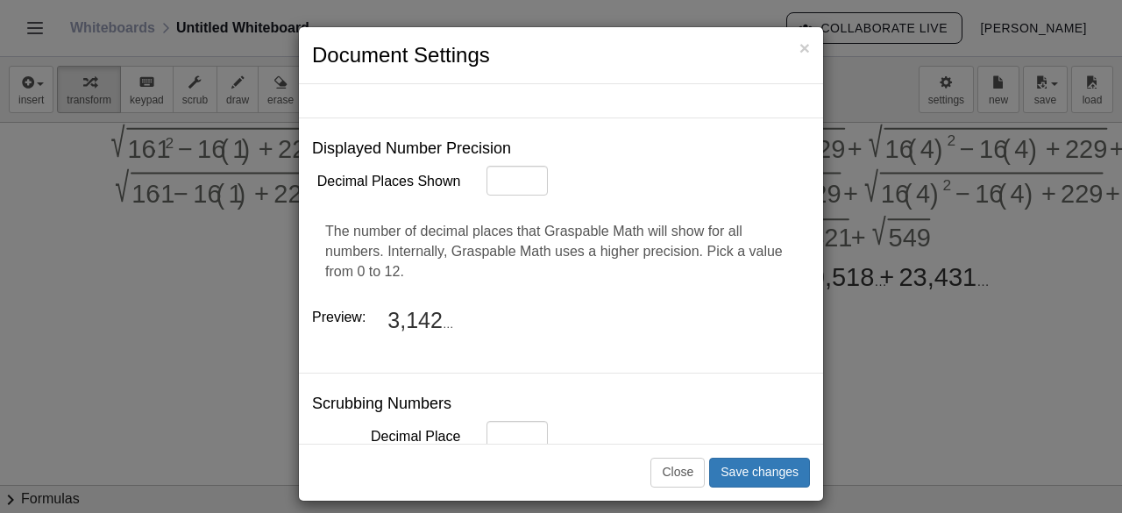
click at [403, 306] on div at bounding box center [415, 318] width 56 height 25
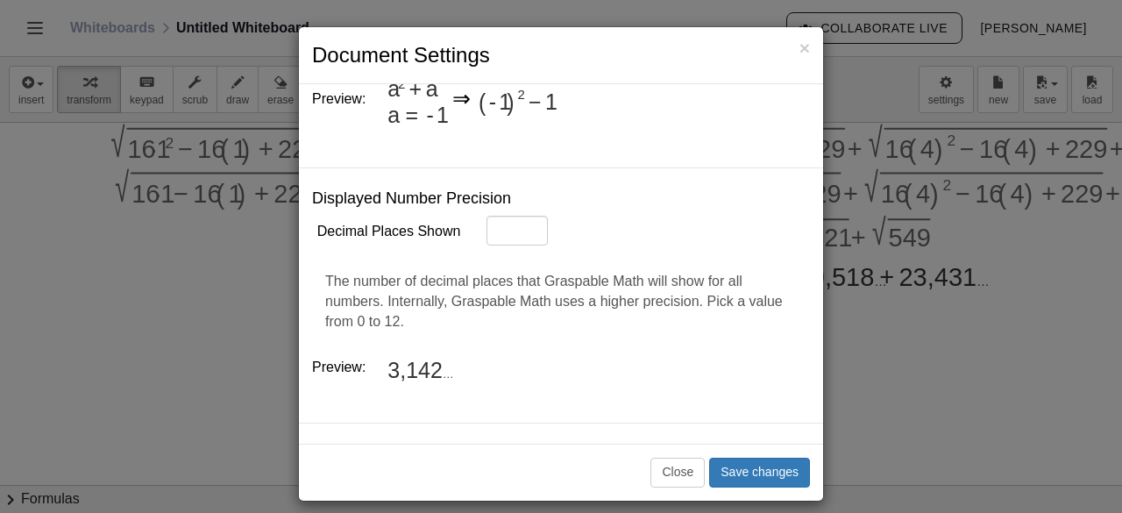
scroll to position [648, 0]
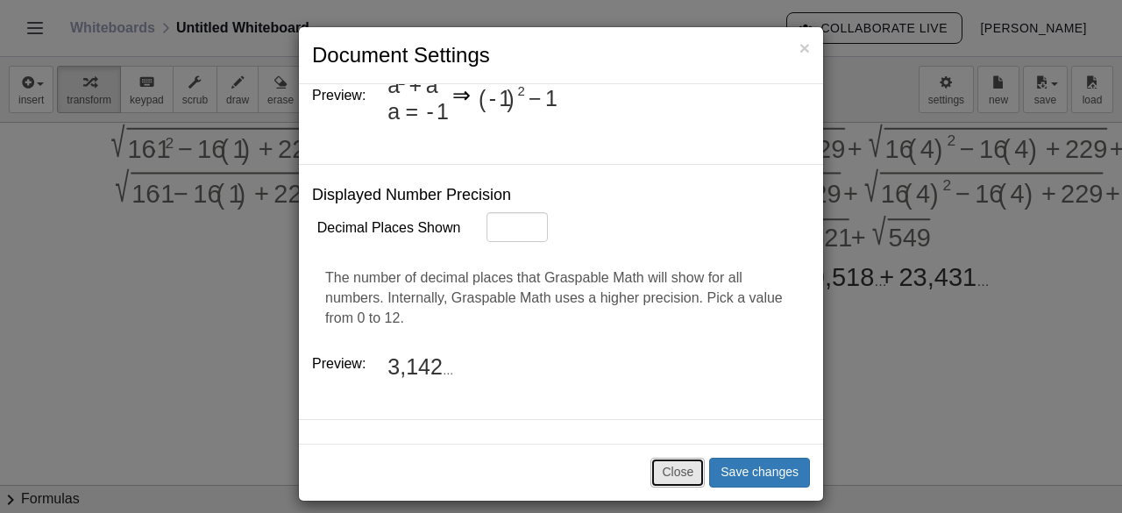
click at [705, 480] on button "Close" at bounding box center [677, 472] width 54 height 30
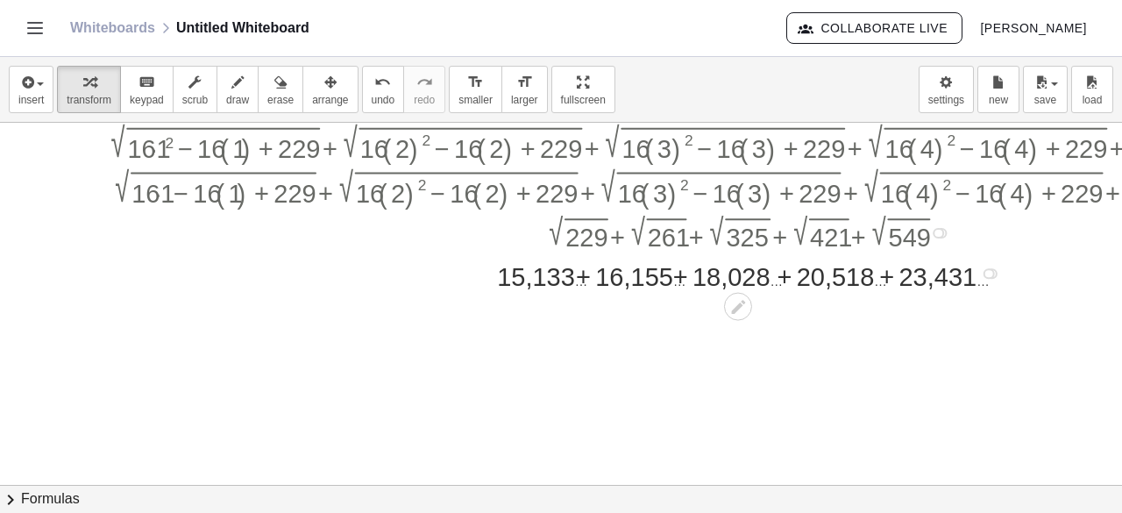
click at [987, 269] on div at bounding box center [988, 273] width 11 height 11
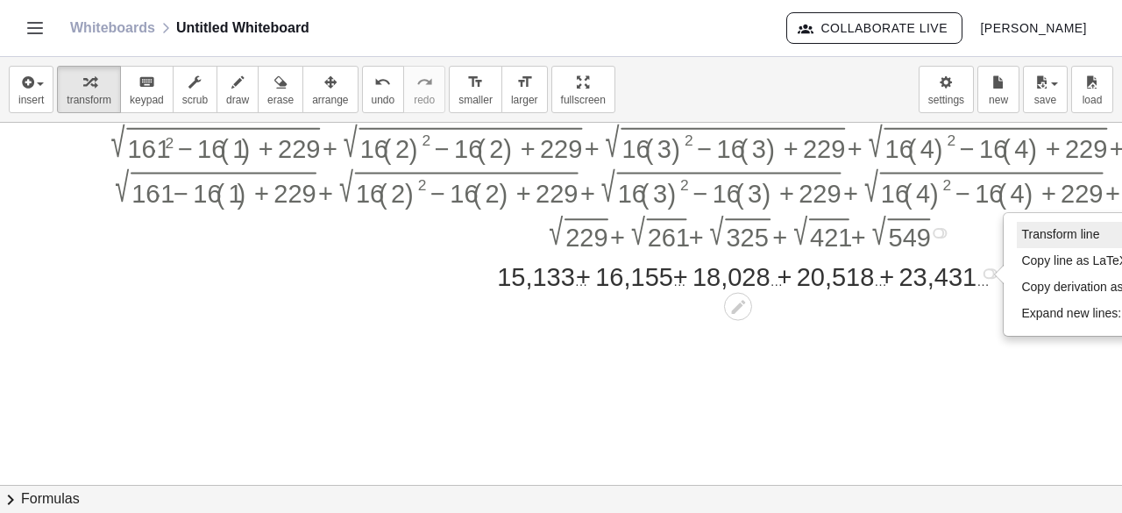
click at [1025, 230] on span "Transform line" at bounding box center [1060, 234] width 78 height 14
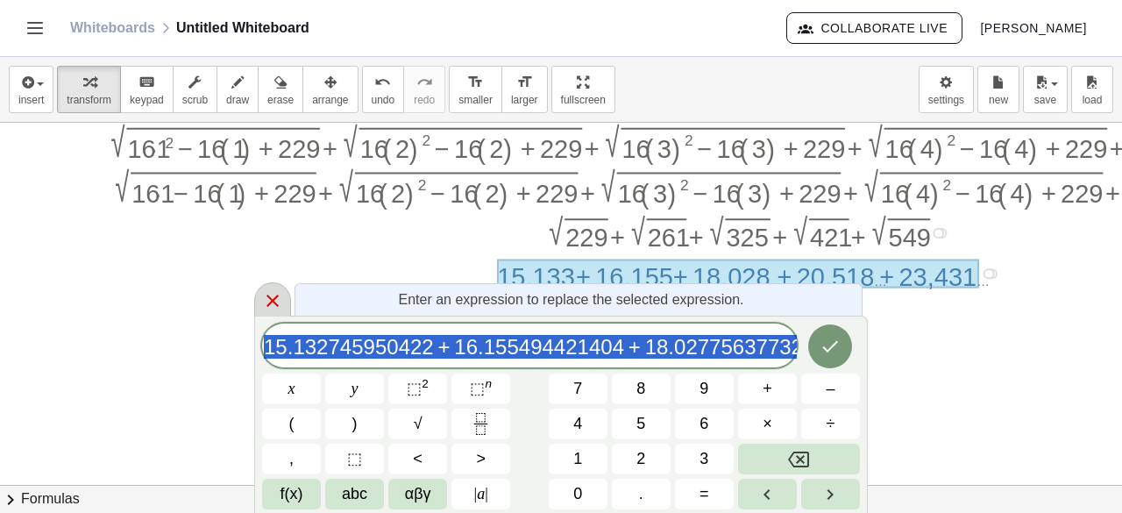
click at [266, 306] on icon at bounding box center [272, 300] width 12 height 12
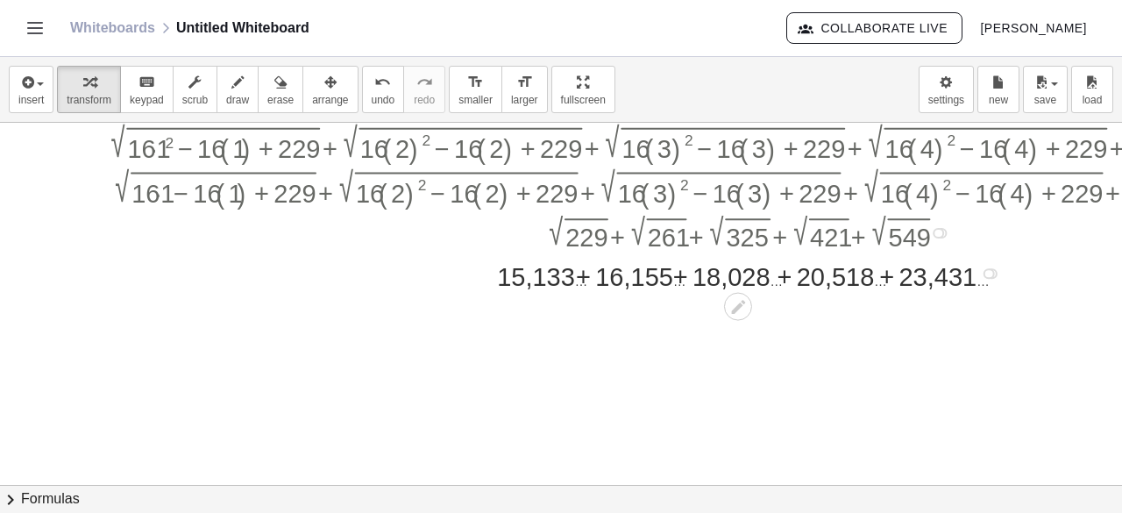
click at [564, 279] on div at bounding box center [753, 271] width 1324 height 39
click at [578, 276] on div at bounding box center [753, 271] width 1324 height 39
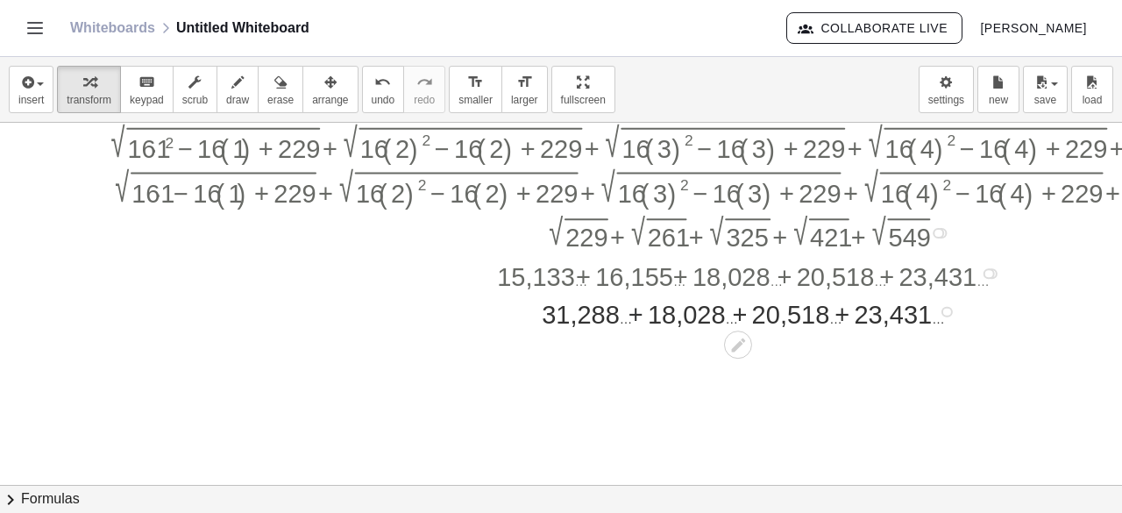
click at [629, 320] on div at bounding box center [753, 310] width 1324 height 39
click at [682, 320] on div at bounding box center [753, 310] width 1324 height 39
click at [722, 321] on div at bounding box center [753, 310] width 1324 height 39
click at [730, 318] on div at bounding box center [753, 310] width 1324 height 39
click at [738, 312] on div "93,265 … Transform line Copy line as LaTeX Copy derivation as LaTeX Expand new …" at bounding box center [738, 312] width 0 height 0
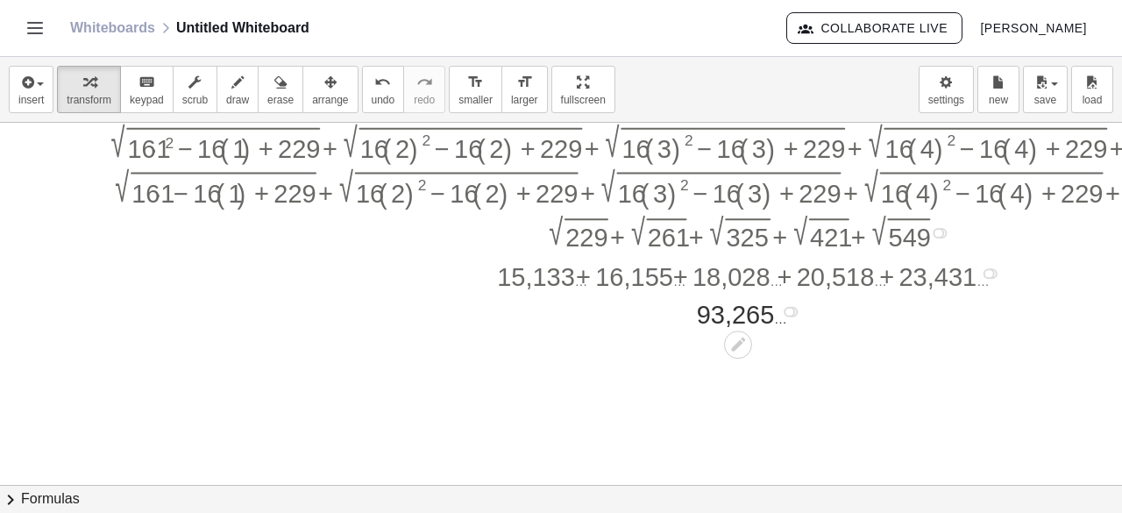
click at [790, 310] on div "Transform line Copy line as LaTeX Copy derivation as LaTeX Expand new lines: On" at bounding box center [788, 311] width 11 height 11
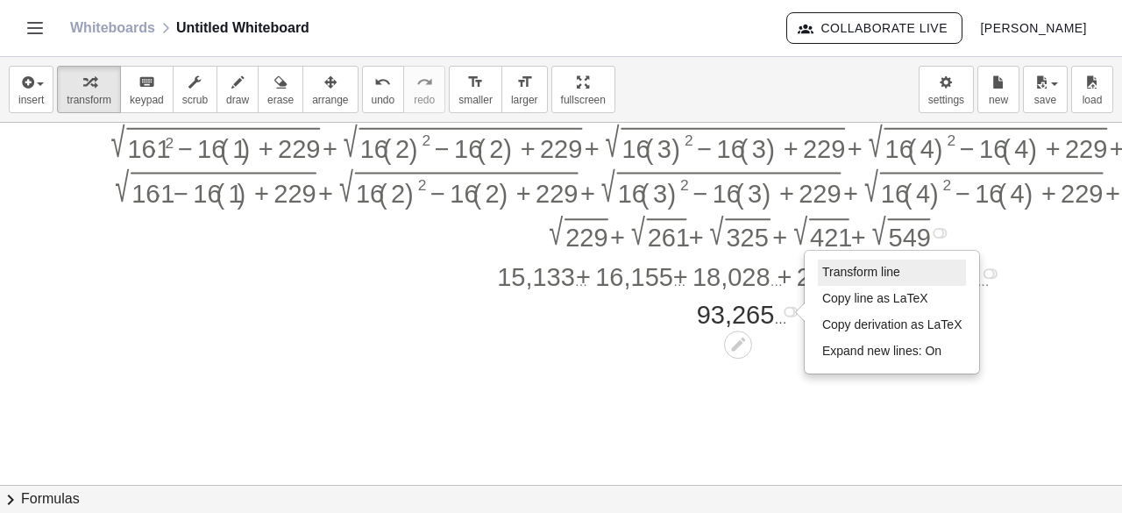
click at [828, 269] on span "Transform line" at bounding box center [861, 272] width 78 height 14
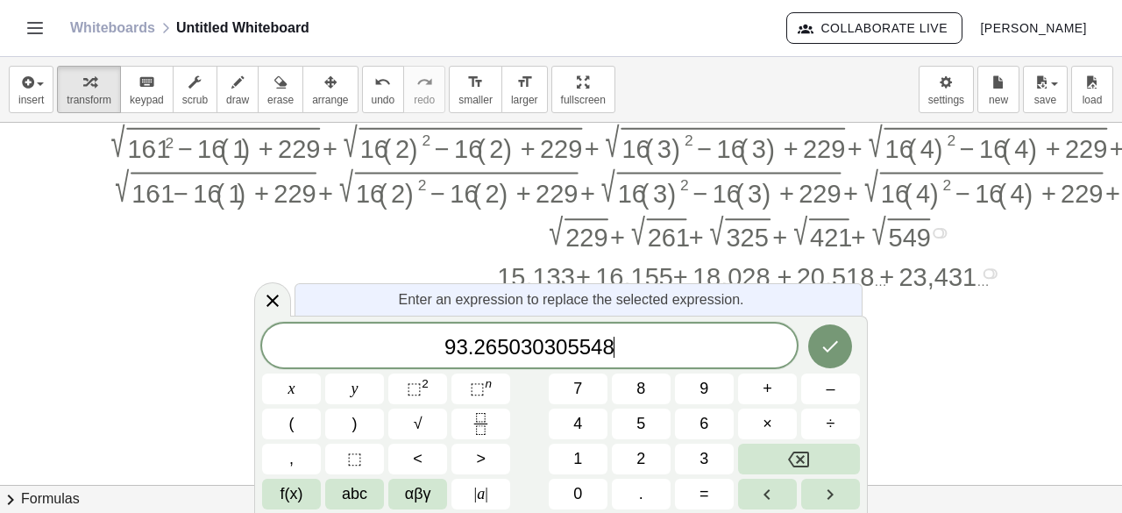
click at [635, 336] on span "9 3 . 2 6 5 0 3 0 3 0 5 5 4 8 ​" at bounding box center [529, 347] width 535 height 25
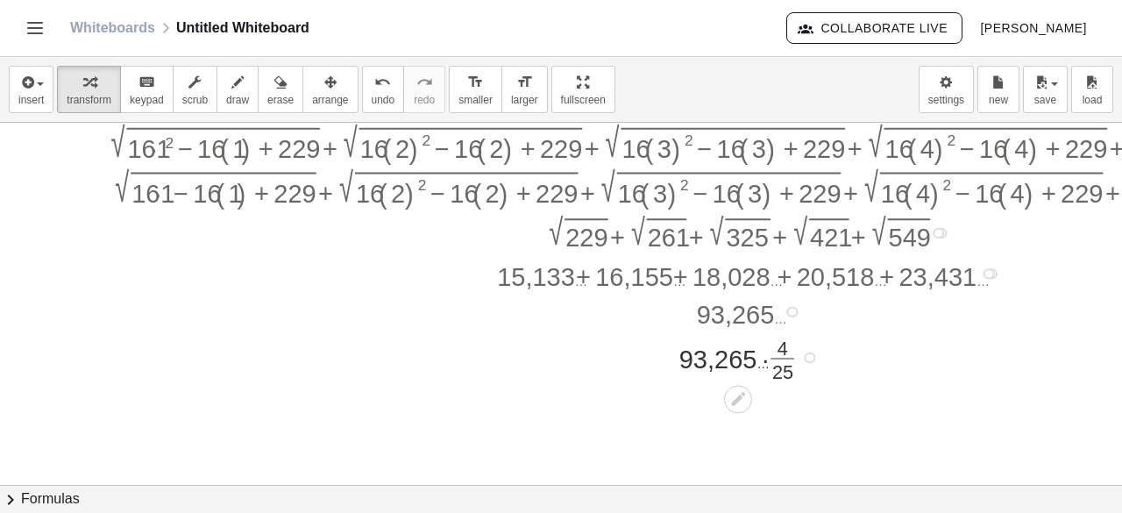
click at [753, 352] on div at bounding box center [753, 356] width 1324 height 54
click at [774, 356] on div at bounding box center [753, 356] width 1324 height 54
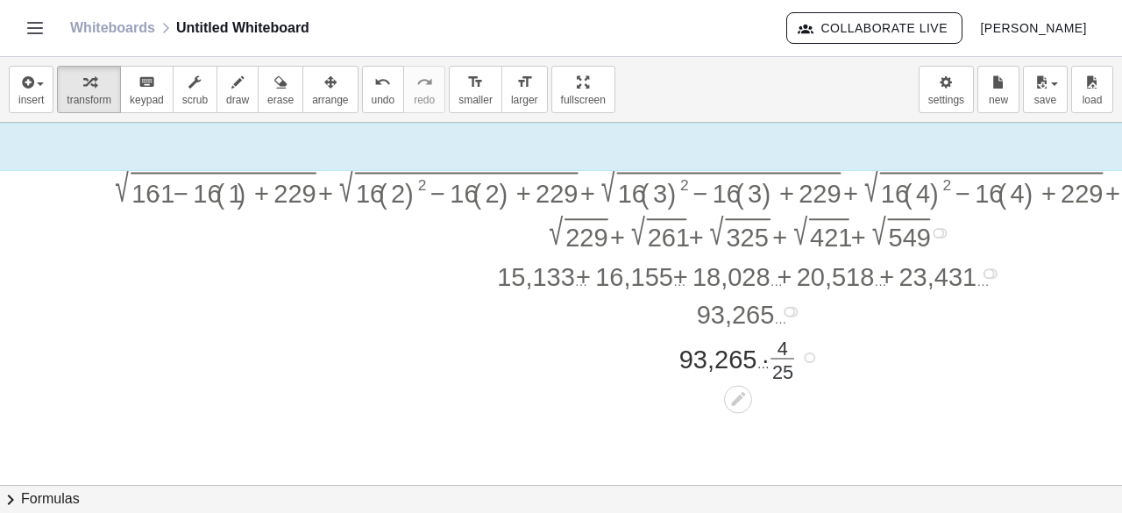
click at [778, 365] on div at bounding box center [753, 356] width 1324 height 54
click at [783, 350] on div at bounding box center [753, 356] width 1324 height 54
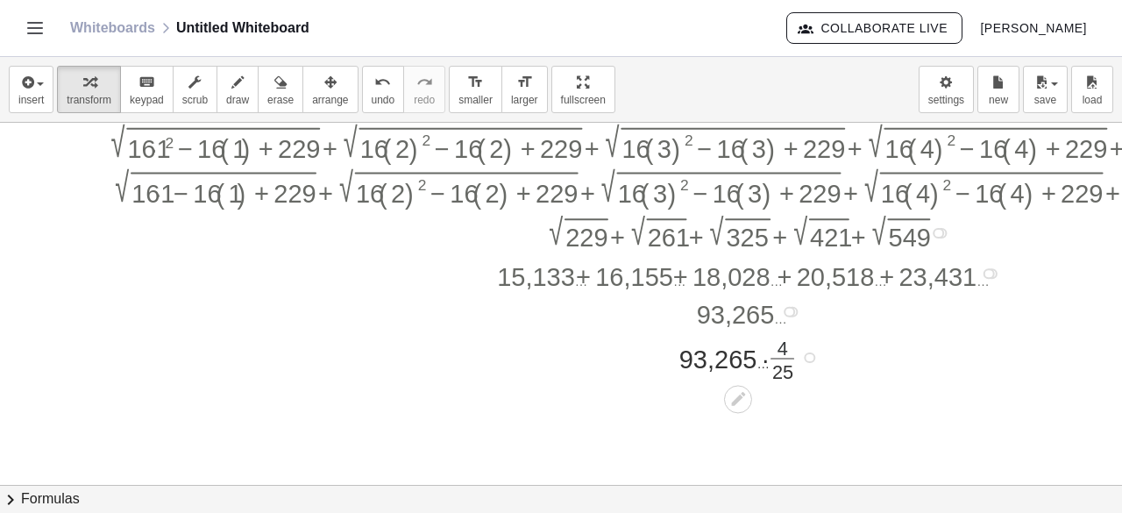
click at [783, 350] on div at bounding box center [753, 356] width 1324 height 54
drag, startPoint x: 780, startPoint y: 367, endPoint x: 779, endPoint y: 356, distance: 11.4
click at [779, 356] on div at bounding box center [753, 356] width 1324 height 54
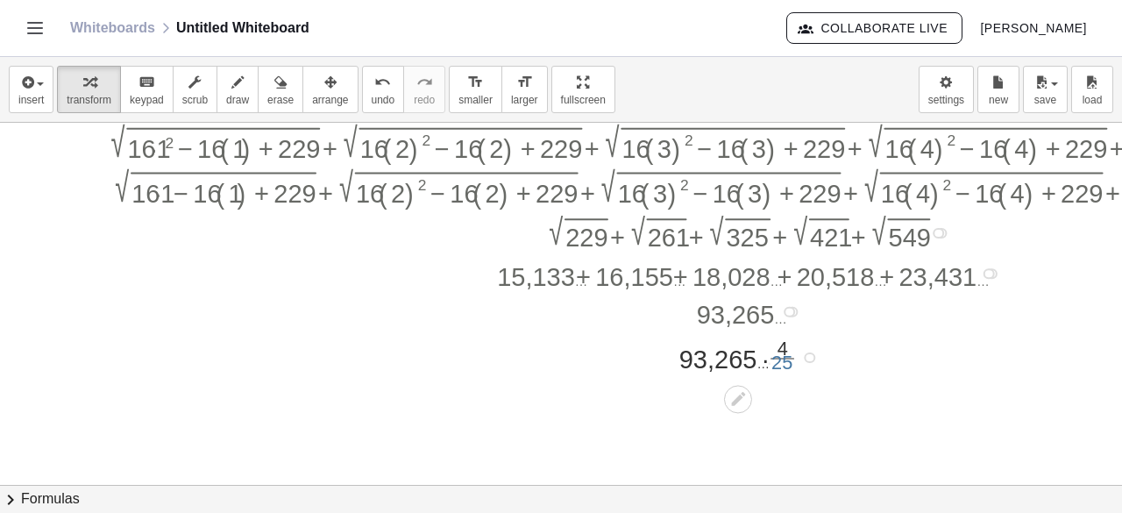
click at [779, 356] on div at bounding box center [753, 356] width 1324 height 54
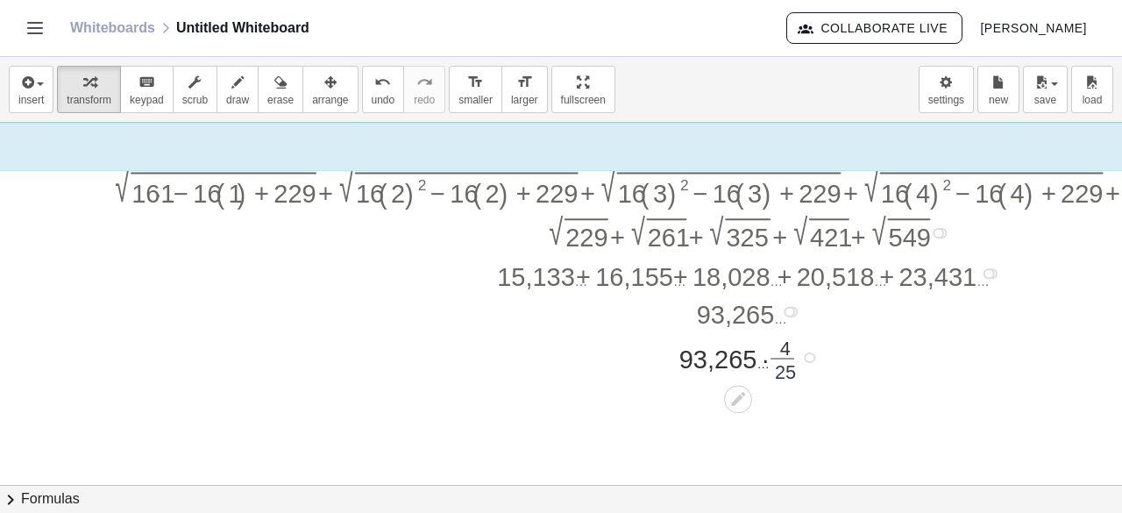
click at [779, 356] on div at bounding box center [753, 356] width 1324 height 54
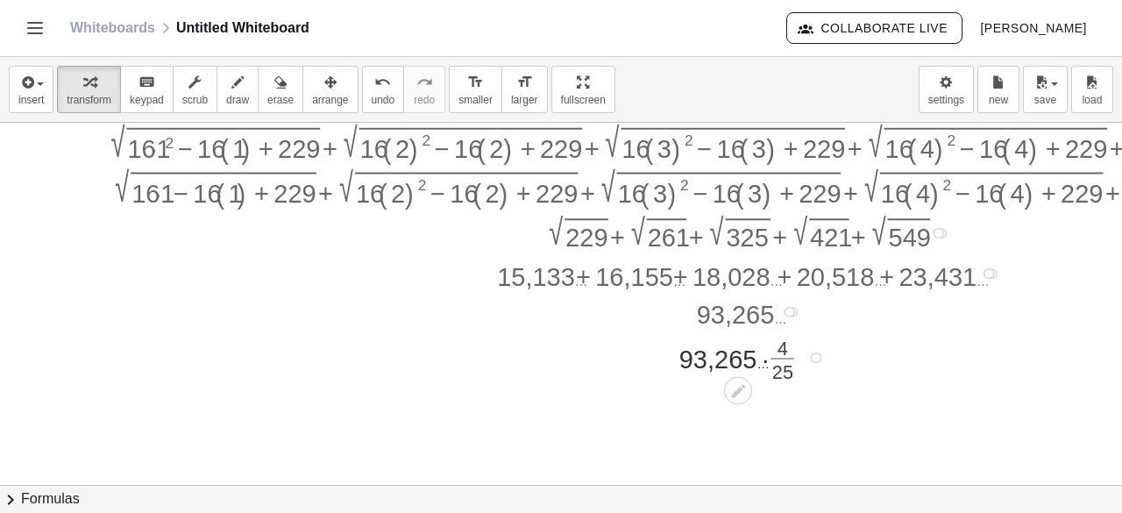
click at [779, 356] on div at bounding box center [753, 356] width 1324 height 39
click at [779, 356] on div at bounding box center [753, 355] width 1324 height 37
click at [762, 401] on div at bounding box center [753, 402] width 1324 height 39
click at [785, 436] on div at bounding box center [788, 441] width 11 height 11
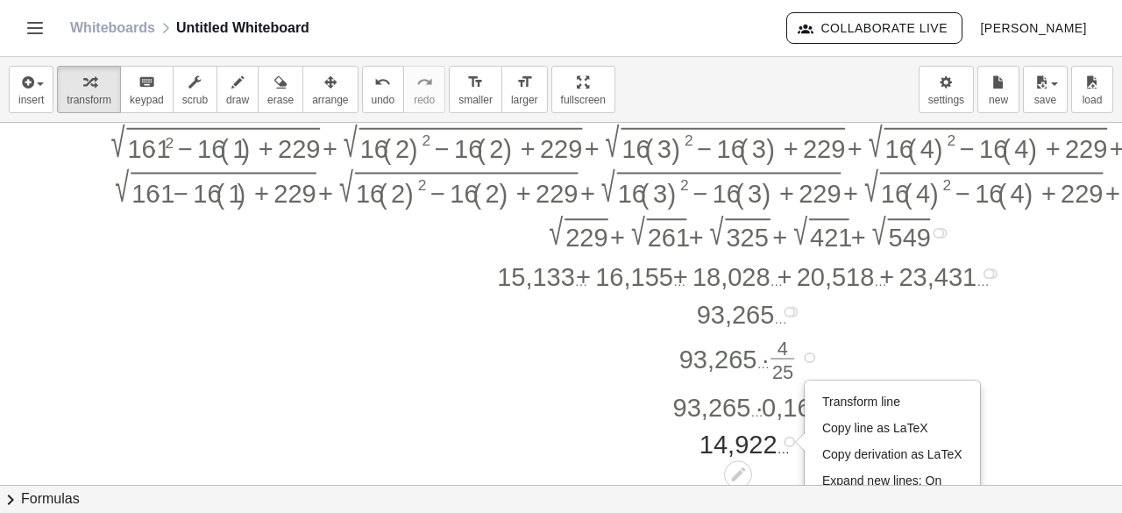
click at [812, 397] on div "Transform line Copy line as LaTeX Copy derivation as LaTeX Expand new lines: On" at bounding box center [892, 441] width 174 height 121
click at [833, 402] on span "Transform line" at bounding box center [861, 401] width 78 height 14
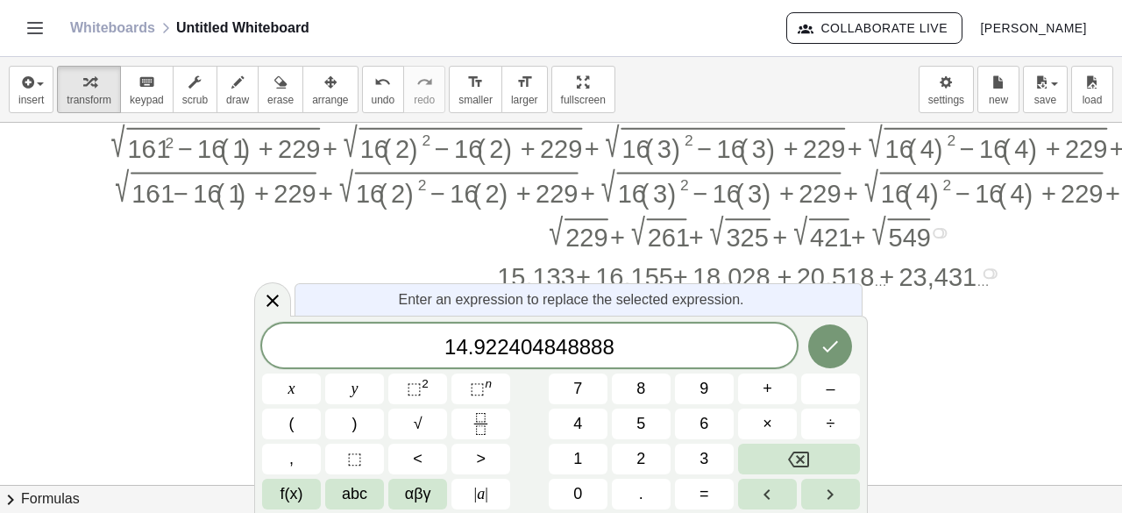
click at [379, 128] on div at bounding box center [753, 142] width 1324 height 45
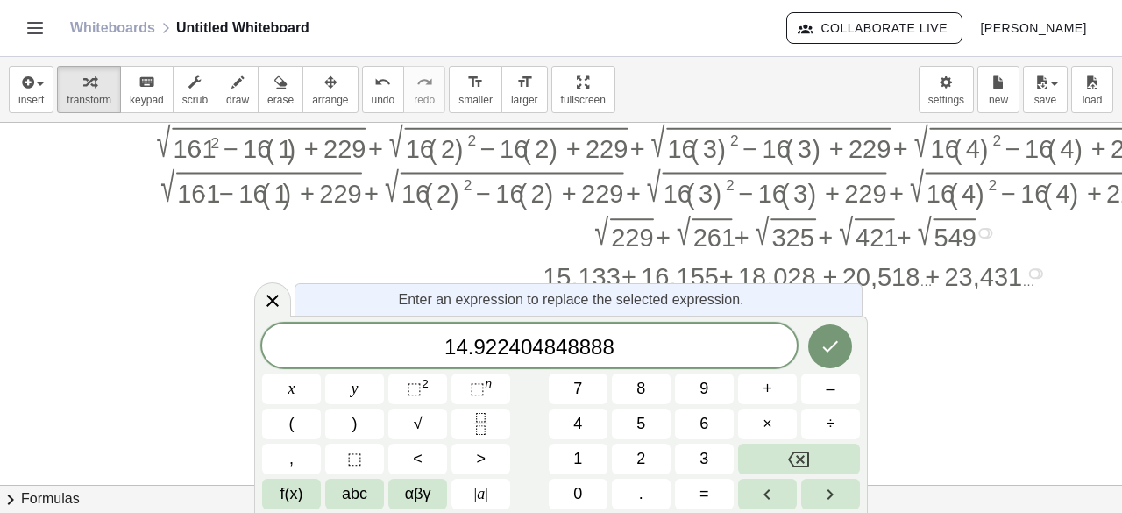
scroll to position [199, 142]
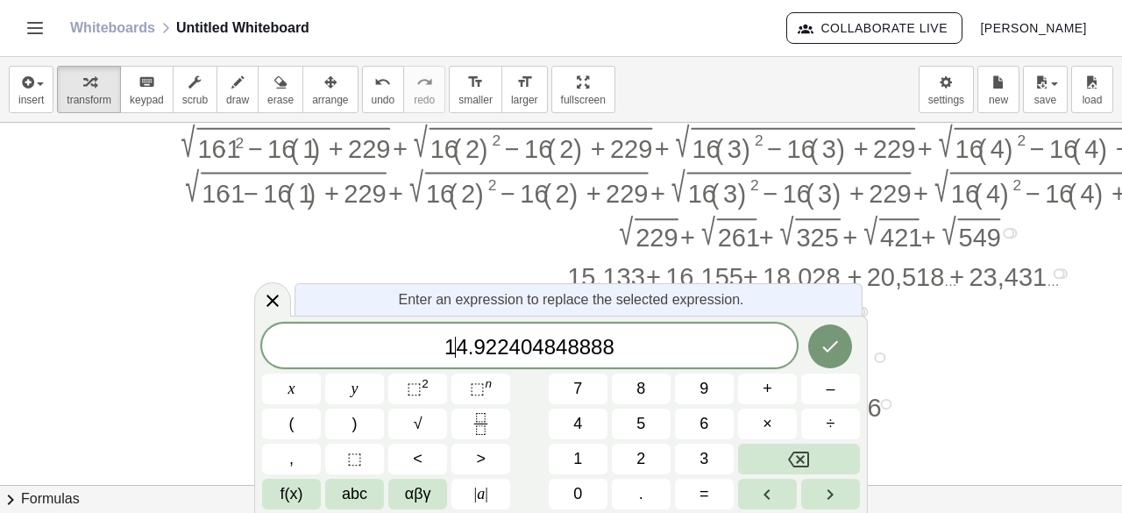
click at [457, 349] on span "1 ​ 4 . 9 2 2 4 0 4 8 4 8 8 8 8" at bounding box center [529, 347] width 535 height 25
